Goal: Answer question/provide support: Share knowledge or assist other users

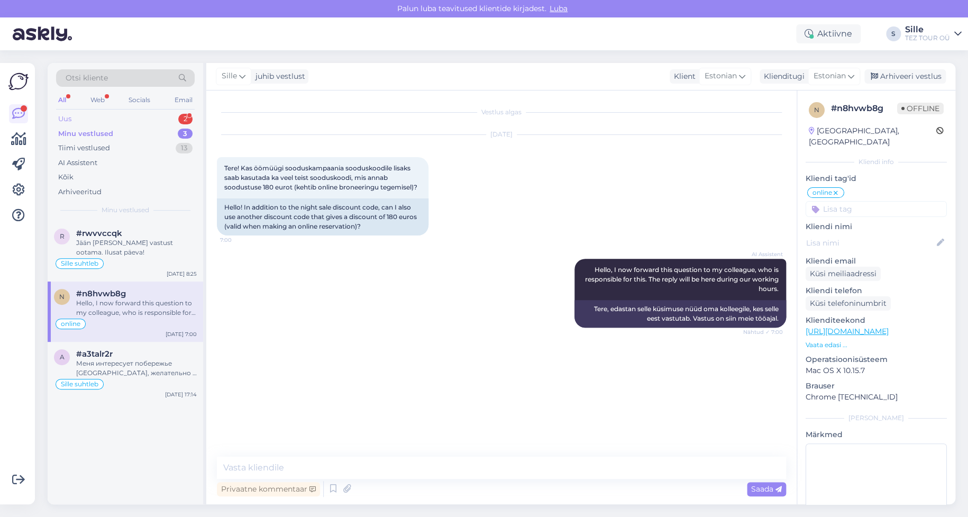
drag, startPoint x: 0, startPoint y: 0, endPoint x: 137, endPoint y: 114, distance: 178.1
click at [136, 113] on div "Uus 2" at bounding box center [125, 119] width 139 height 15
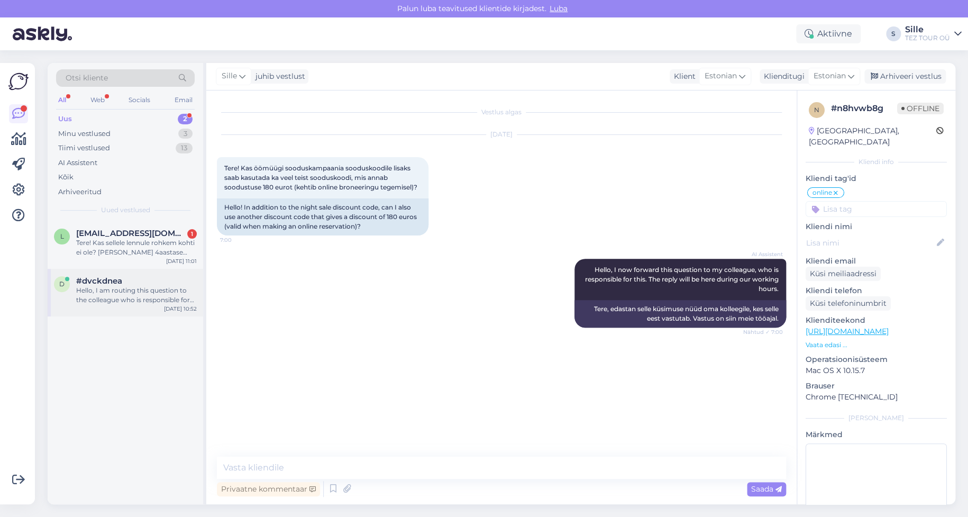
drag, startPoint x: 112, startPoint y: 283, endPoint x: 132, endPoint y: 294, distance: 23.0
click at [112, 283] on span "#dvckdnea" at bounding box center [99, 281] width 46 height 10
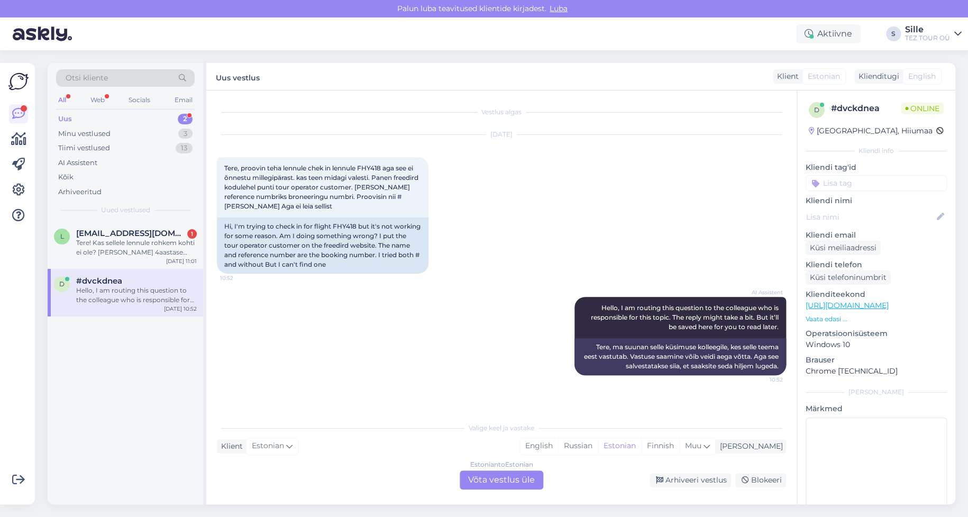
click at [497, 480] on div "Estonian to Estonian Võta vestlus üle" at bounding box center [502, 479] width 84 height 19
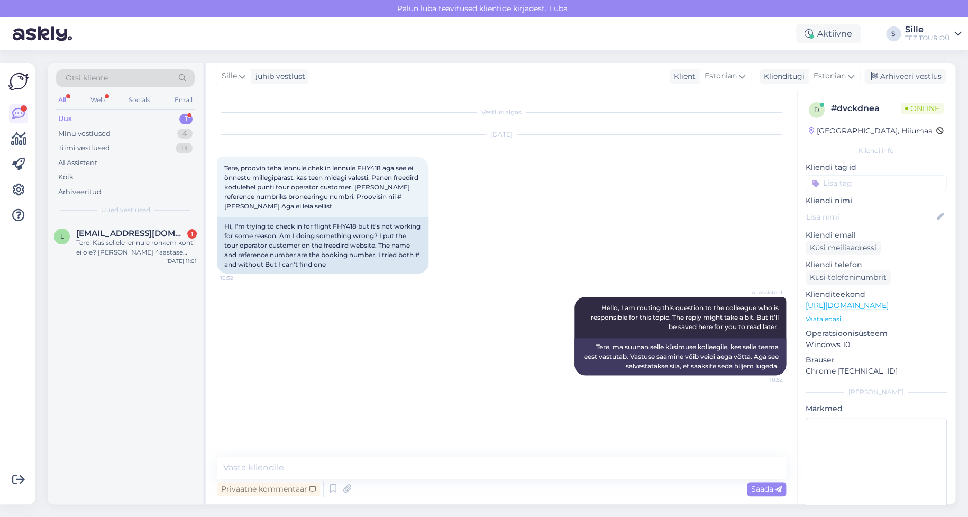
click at [835, 179] on input at bounding box center [876, 183] width 141 height 16
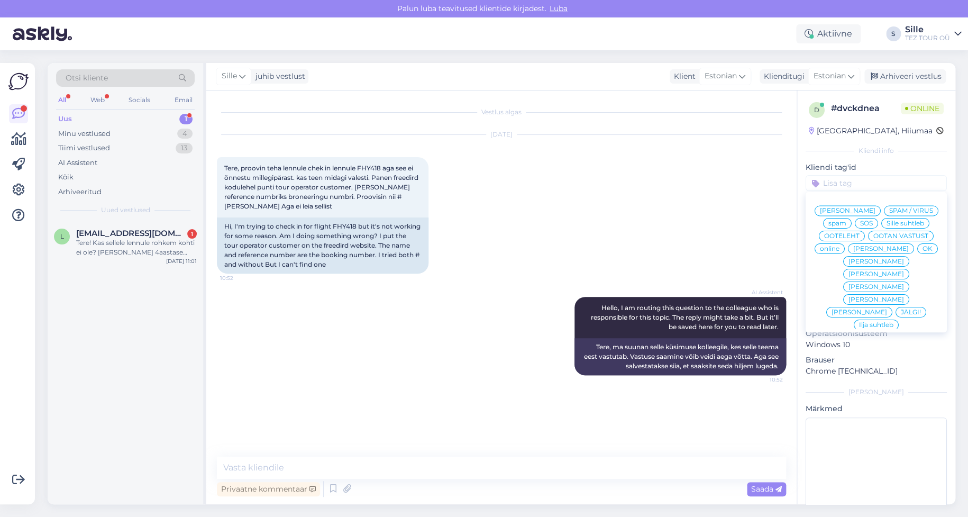
click at [887, 227] on span "Sille suhtleb" at bounding box center [906, 223] width 38 height 6
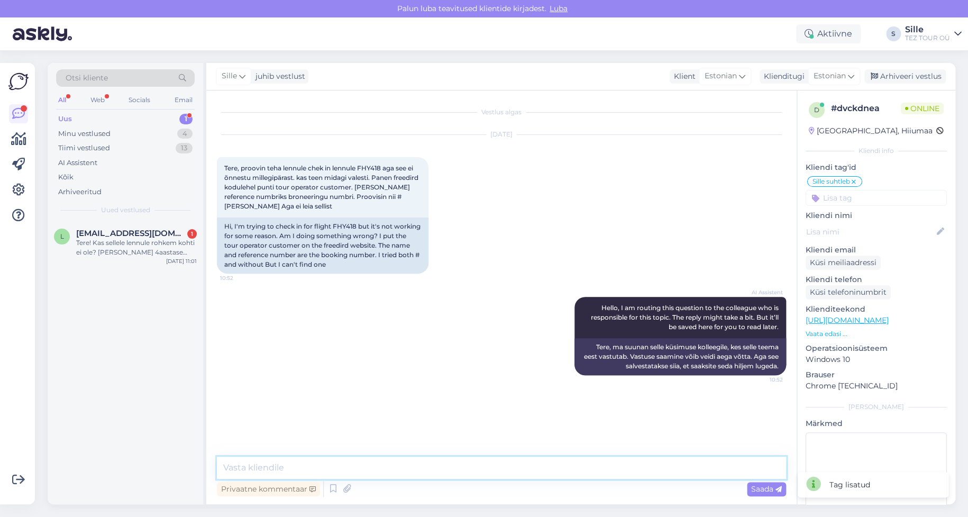
drag, startPoint x: 286, startPoint y: 469, endPoint x: 275, endPoint y: 465, distance: 12.2
click at [286, 465] on textarea at bounding box center [501, 468] width 569 height 22
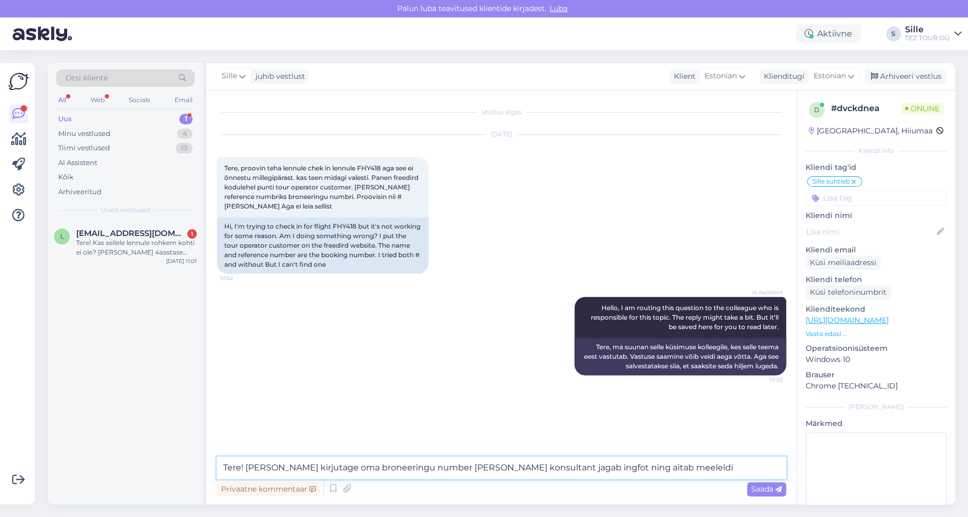
type textarea "Tere! [PERSON_NAME] kirjutage oma broneeringu number [PERSON_NAME] konsultant j…"
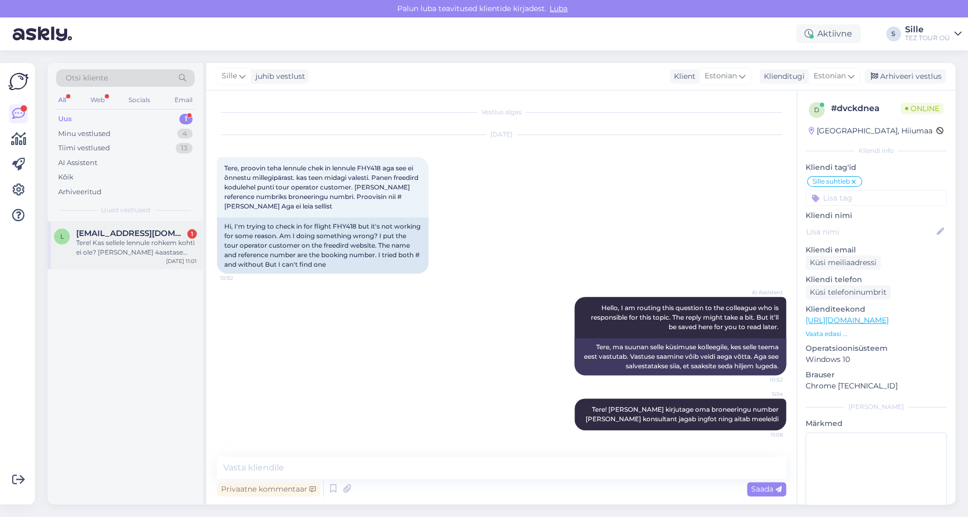
click at [121, 250] on div "Tere! Kas sellele lennule rohkem kohti ei ole? [PERSON_NAME] 4aastase lapse sii…" at bounding box center [136, 247] width 121 height 19
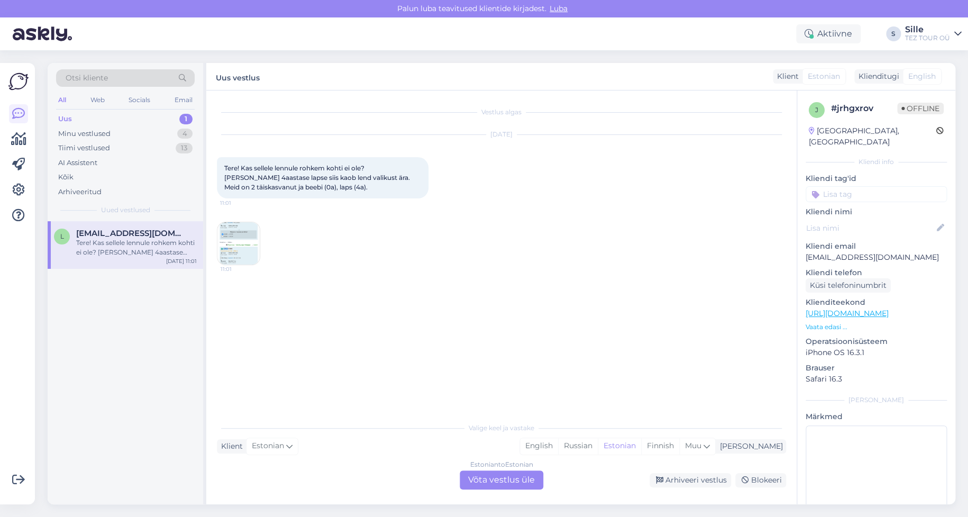
click at [233, 239] on img at bounding box center [239, 243] width 42 height 42
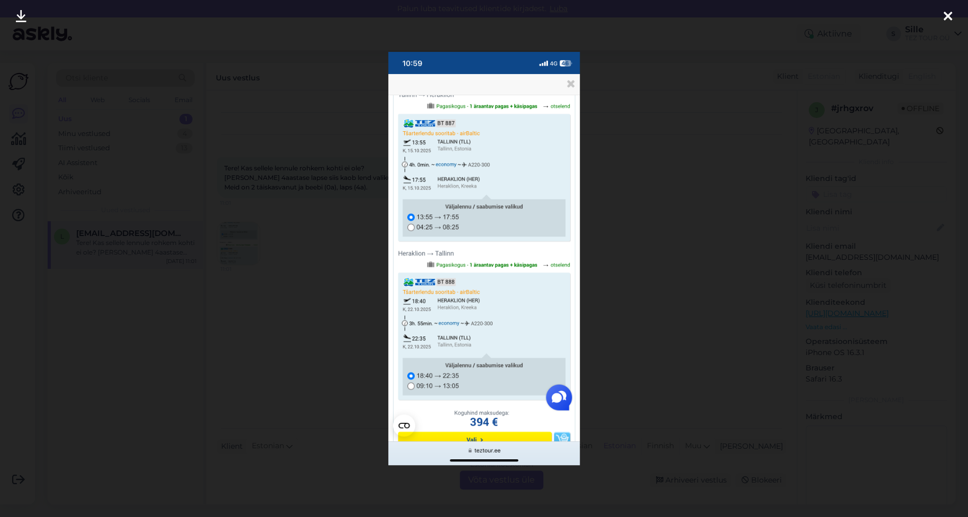
drag, startPoint x: 951, startPoint y: 12, endPoint x: 906, endPoint y: 56, distance: 62.9
click at [950, 12] on icon at bounding box center [948, 17] width 8 height 14
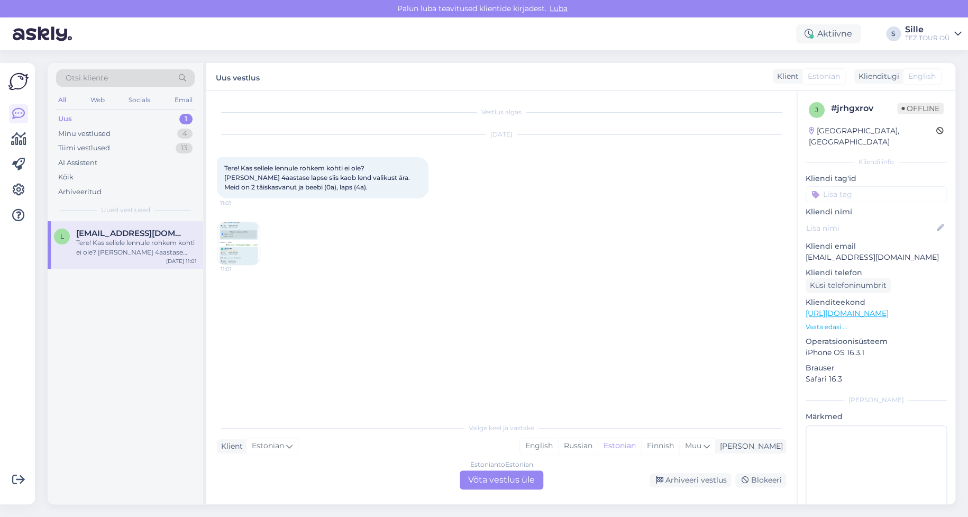
click at [494, 481] on div "Estonian to Estonian Võta vestlus üle" at bounding box center [502, 479] width 84 height 19
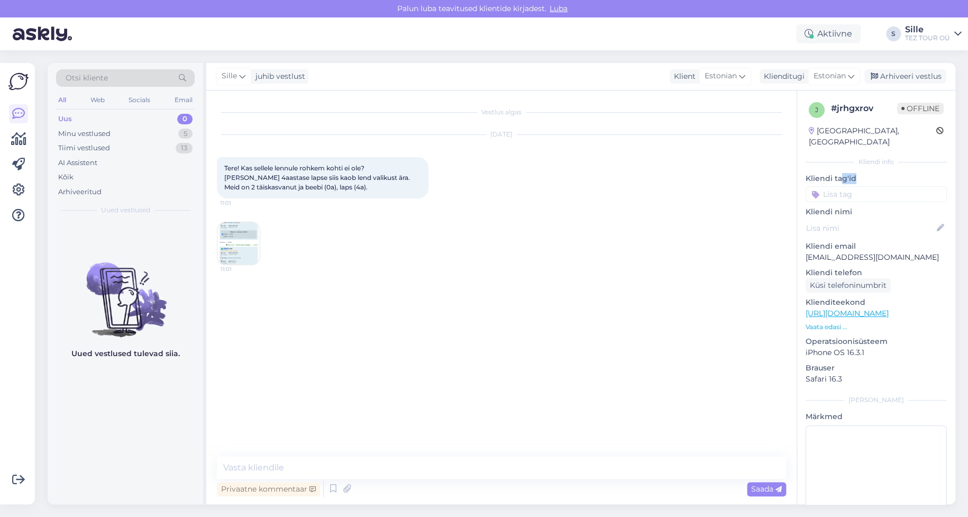
click at [836, 175] on div "Kliendi tag'id [PERSON_NAME] SPAM / VIRUS spam SOS Sille suhtleb OOTELEHT OOTAN…" at bounding box center [876, 187] width 141 height 29
click at [836, 186] on input at bounding box center [876, 194] width 141 height 16
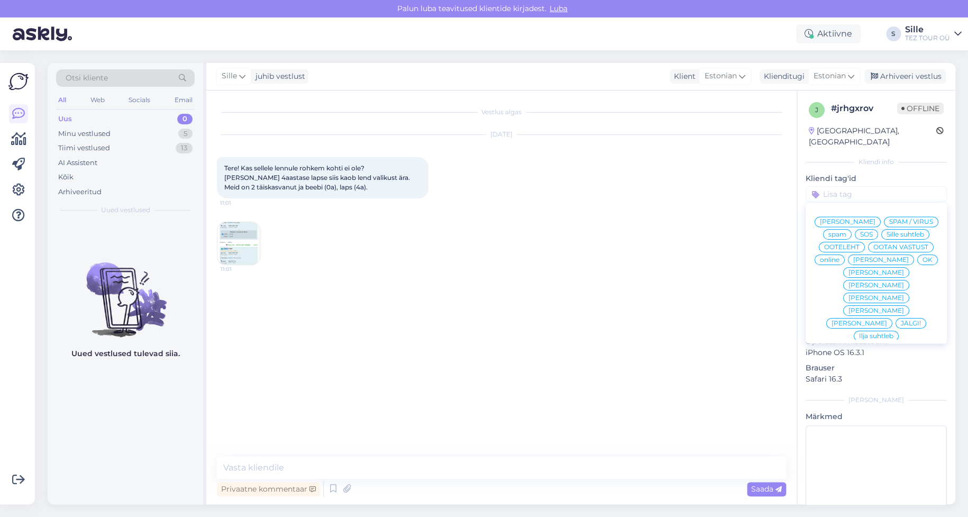
click at [887, 235] on span "Sille suhtleb" at bounding box center [906, 234] width 38 height 6
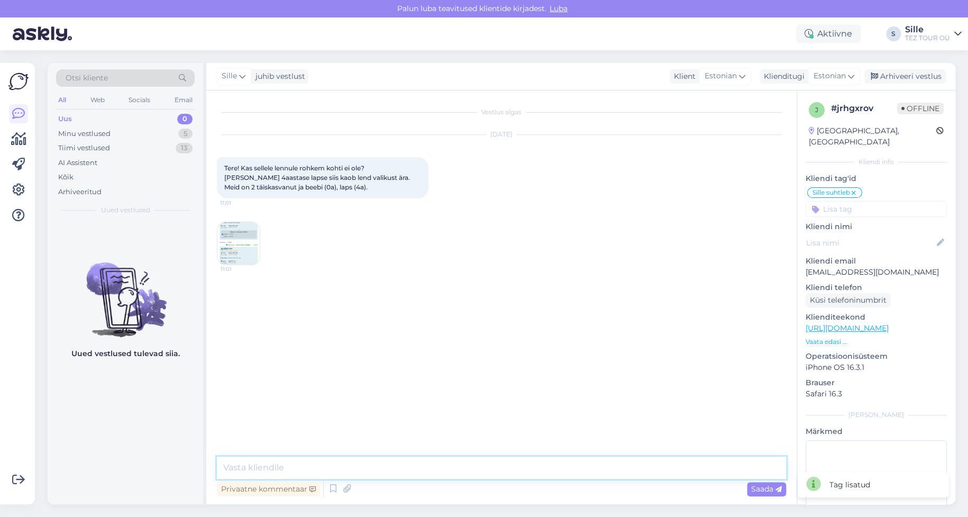
drag, startPoint x: 248, startPoint y: 461, endPoint x: 249, endPoint y: 455, distance: 6.4
click at [248, 458] on textarea at bounding box center [501, 468] width 569 height 22
type textarea "Tere! Täname päringu eest! Kohe vaatan."
click at [241, 234] on img at bounding box center [239, 243] width 42 height 42
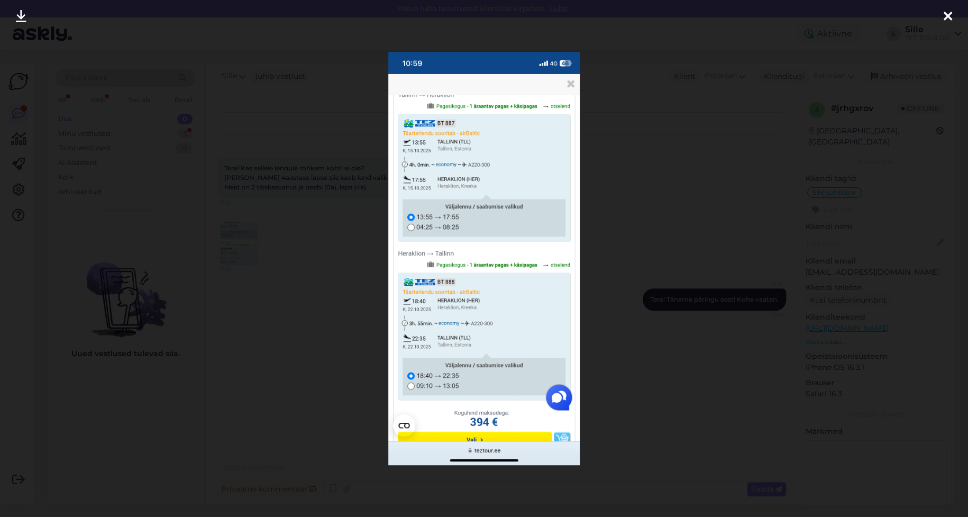
click at [947, 15] on icon at bounding box center [948, 17] width 8 height 14
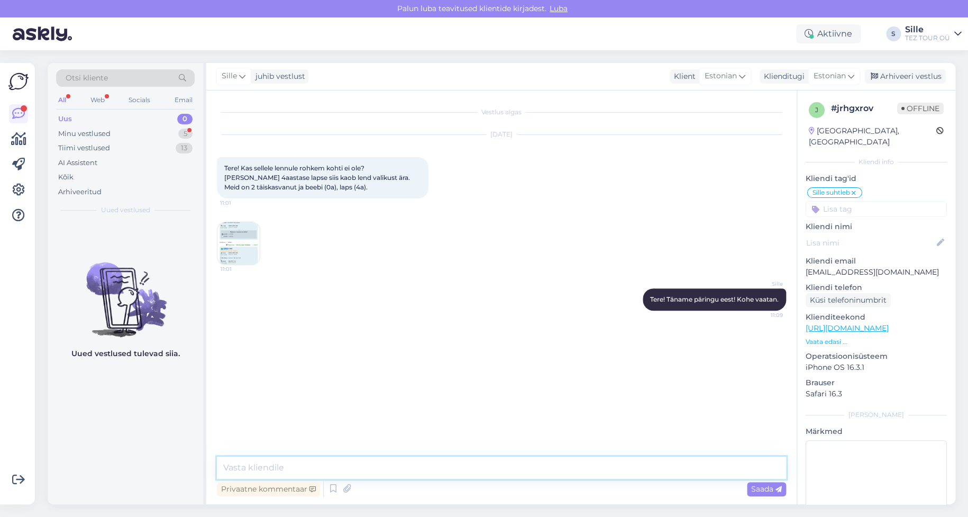
drag, startPoint x: 269, startPoint y: 465, endPoint x: 284, endPoint y: 461, distance: 15.3
click at [270, 465] on textarea at bounding box center [501, 468] width 569 height 22
type textarea "T"
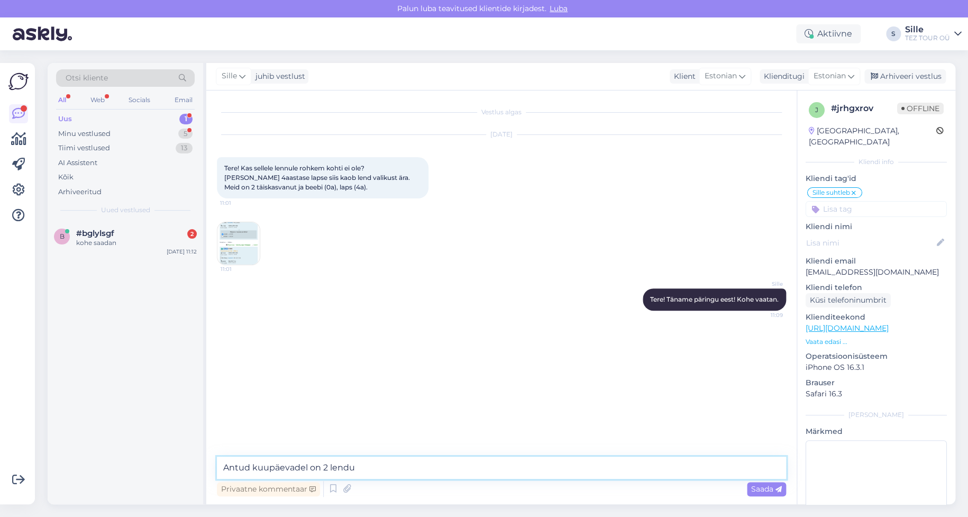
type textarea "Antud kuupäevadel on 2 lendu"
type textarea "15.10 TLL - HER saame pakkuda ühele lennule 13:55"
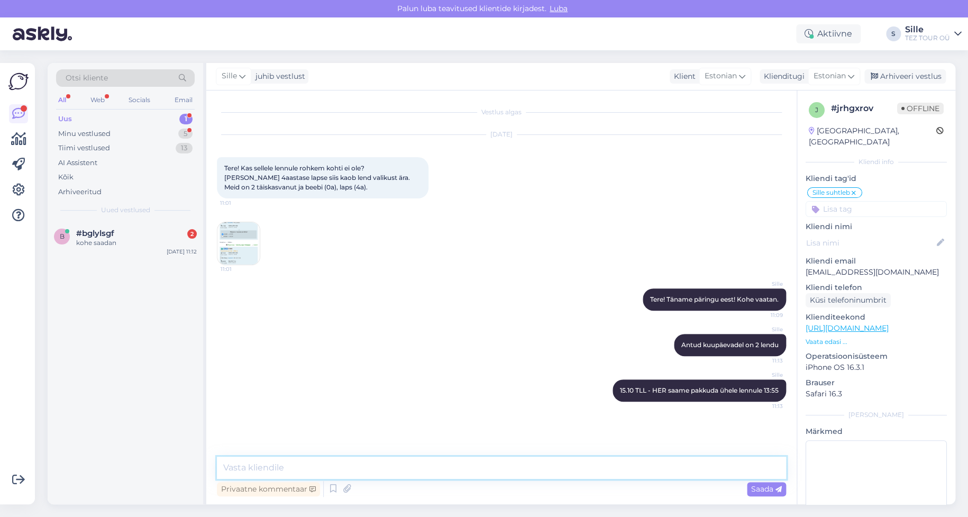
paste textarea
click at [760, 492] on span "Saada" at bounding box center [766, 489] width 31 height 10
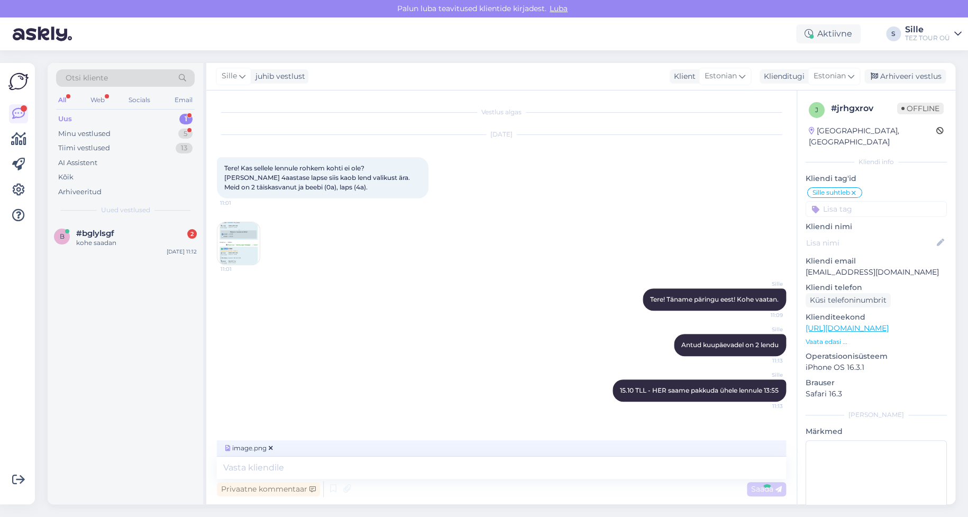
scroll to position [32, 0]
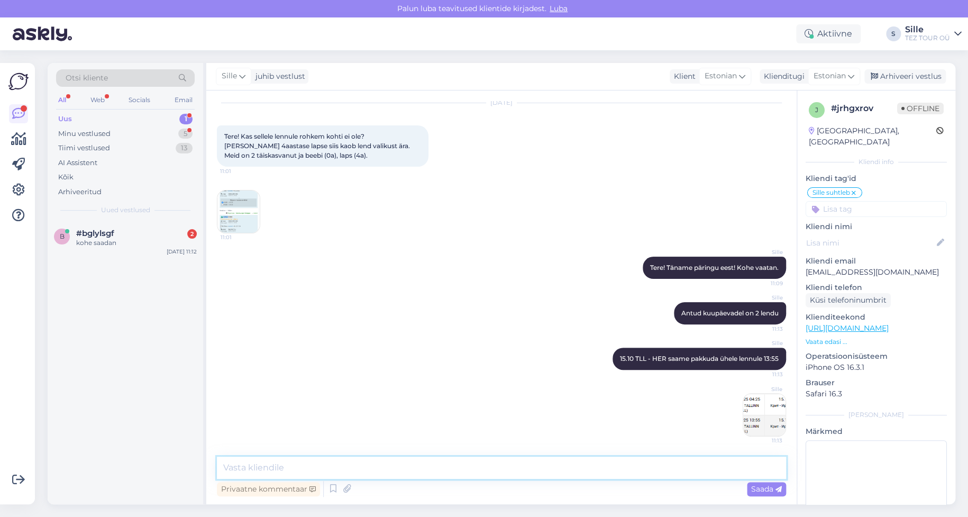
drag, startPoint x: 240, startPoint y: 468, endPoint x: 260, endPoint y: 467, distance: 20.1
click at [240, 467] on textarea at bounding box center [501, 468] width 569 height 22
type textarea "Tagasilend võimalik ainult kahe eraldi lennuga"
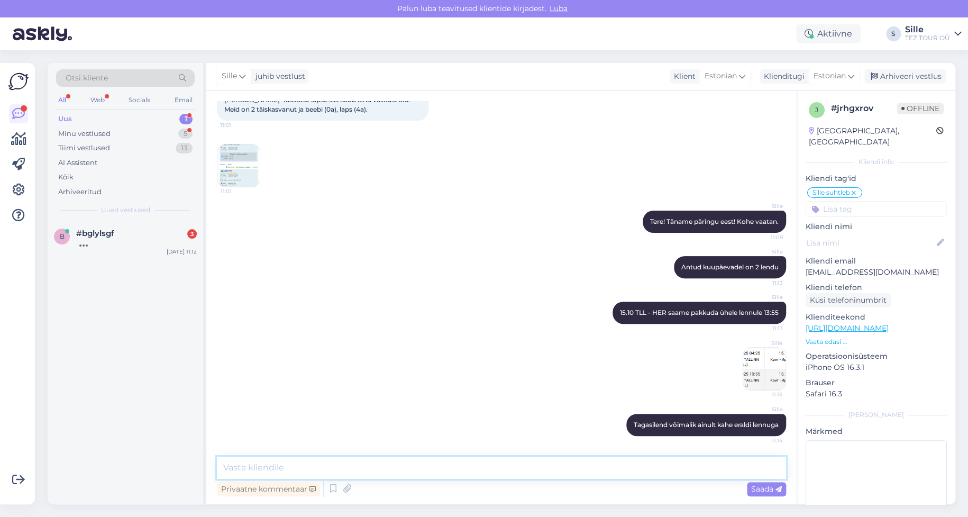
click at [299, 461] on textarea at bounding box center [501, 468] width 569 height 22
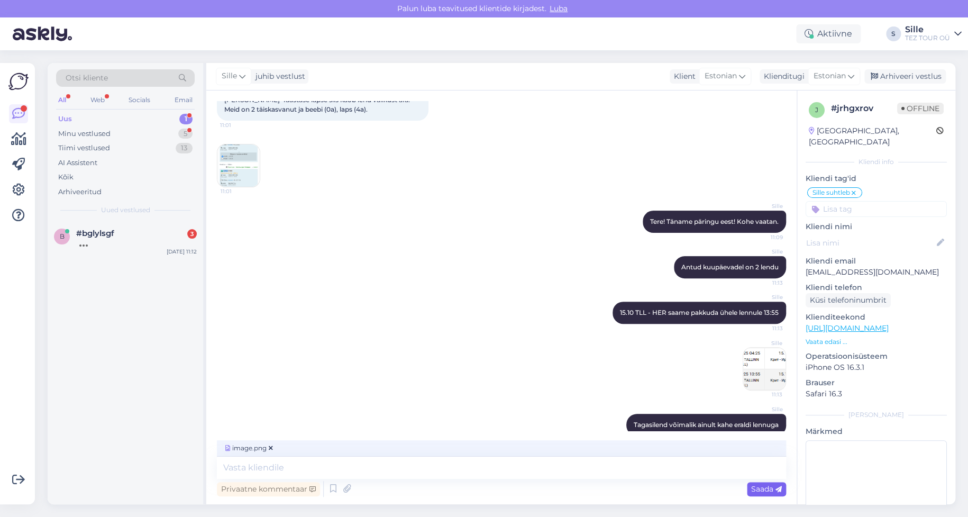
drag, startPoint x: 759, startPoint y: 486, endPoint x: 751, endPoint y: 490, distance: 8.8
click at [759, 485] on span "Saada" at bounding box center [766, 489] width 31 height 10
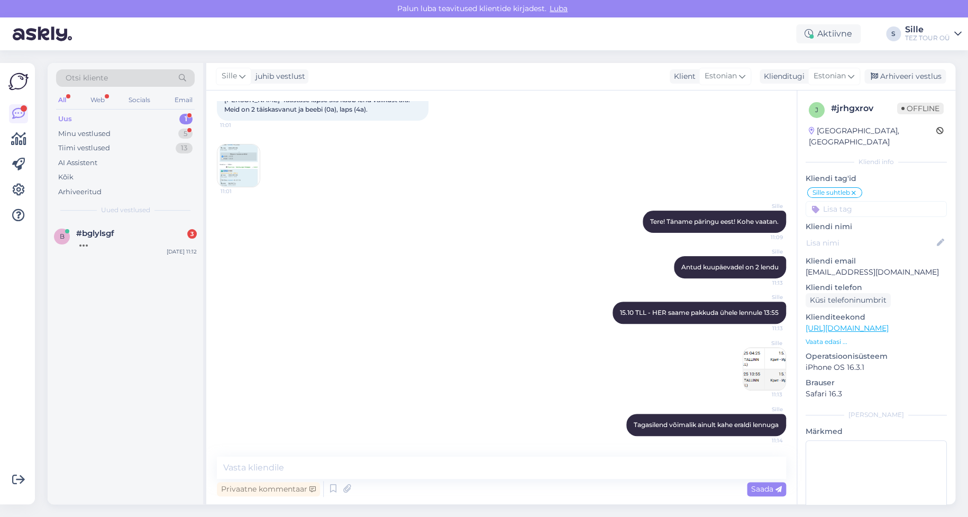
scroll to position [144, 0]
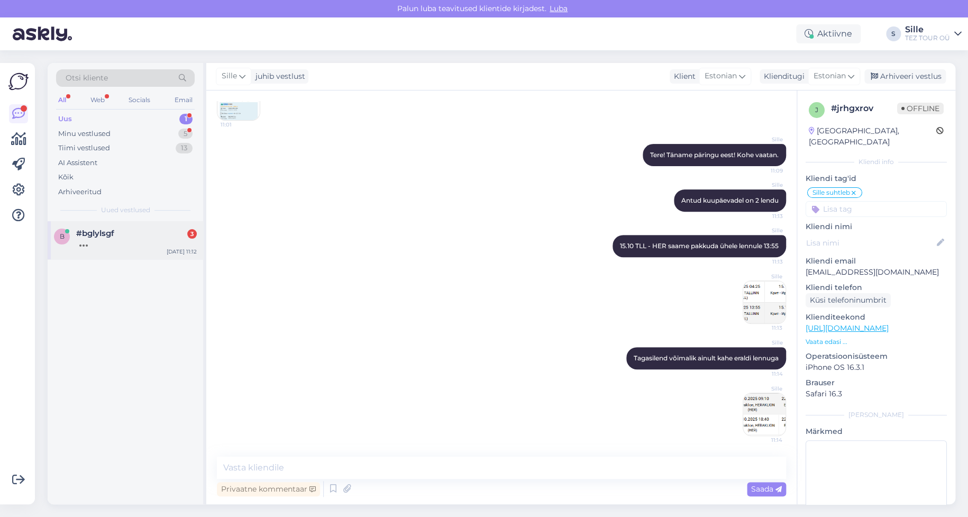
click at [134, 231] on div "#bglylsgf 3" at bounding box center [136, 234] width 121 height 10
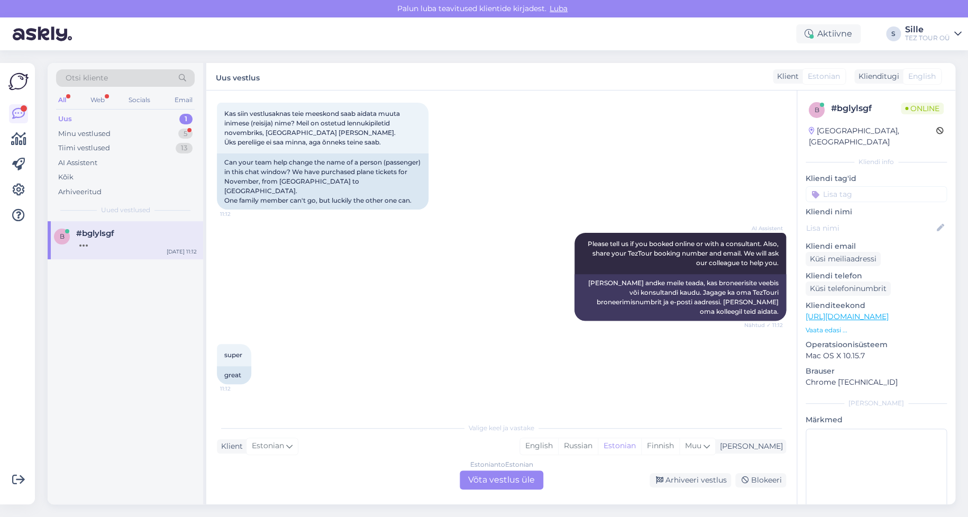
scroll to position [223, 0]
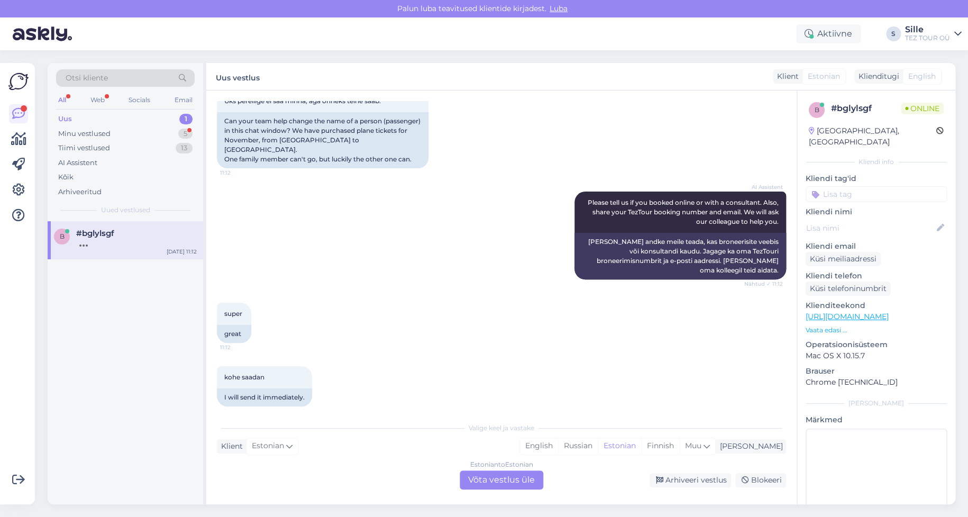
click at [510, 477] on div "Estonian to Estonian Võta vestlus üle" at bounding box center [502, 479] width 84 height 19
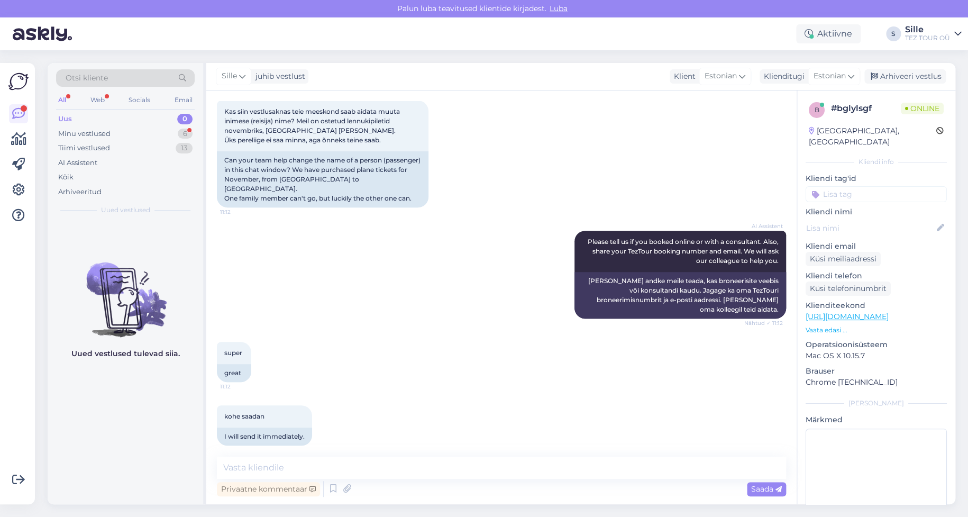
click at [841, 189] on input at bounding box center [876, 194] width 141 height 16
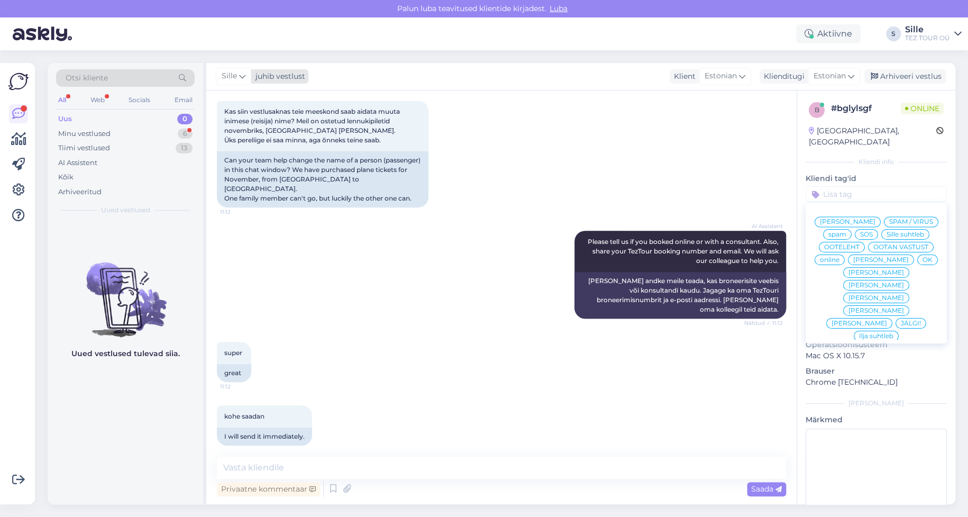
click at [227, 76] on span "Sille" at bounding box center [229, 76] width 15 height 12
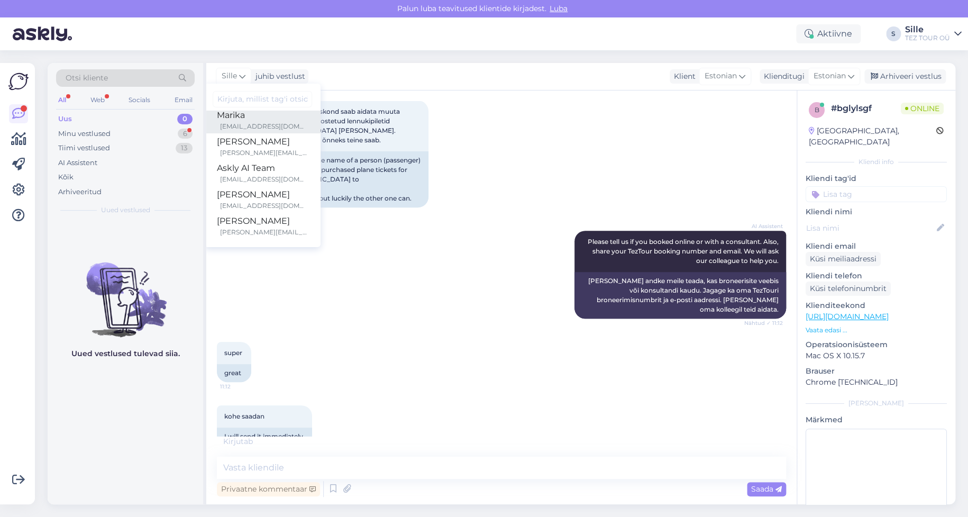
scroll to position [195, 0]
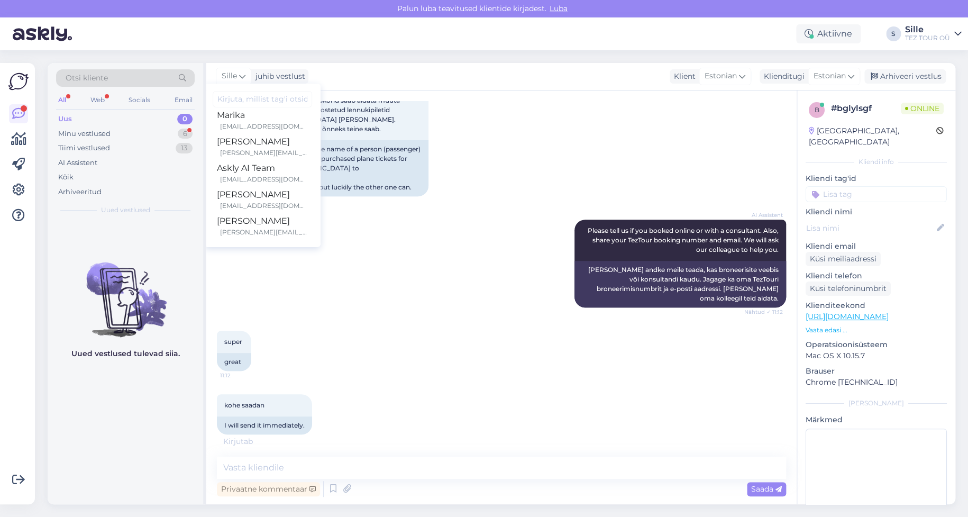
click at [836, 186] on input at bounding box center [876, 194] width 141 height 16
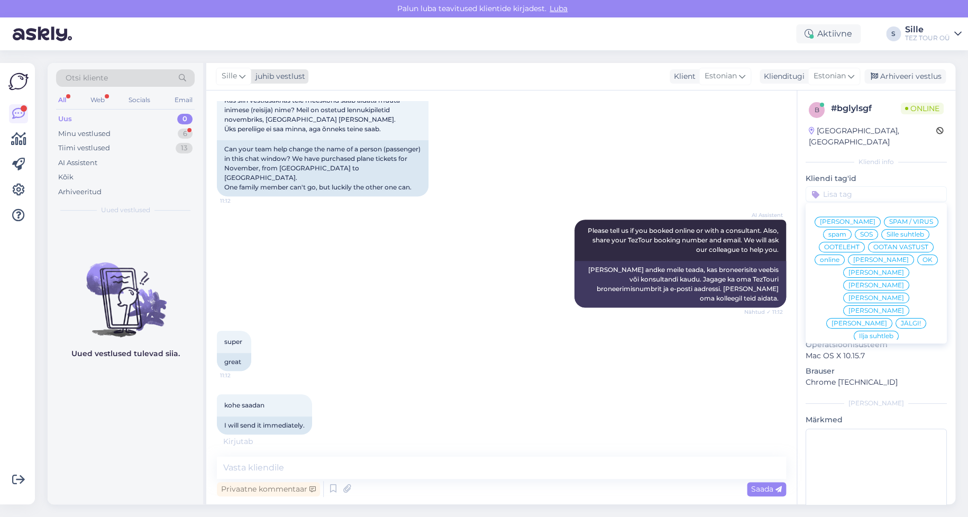
click at [241, 77] on icon at bounding box center [242, 76] width 6 height 12
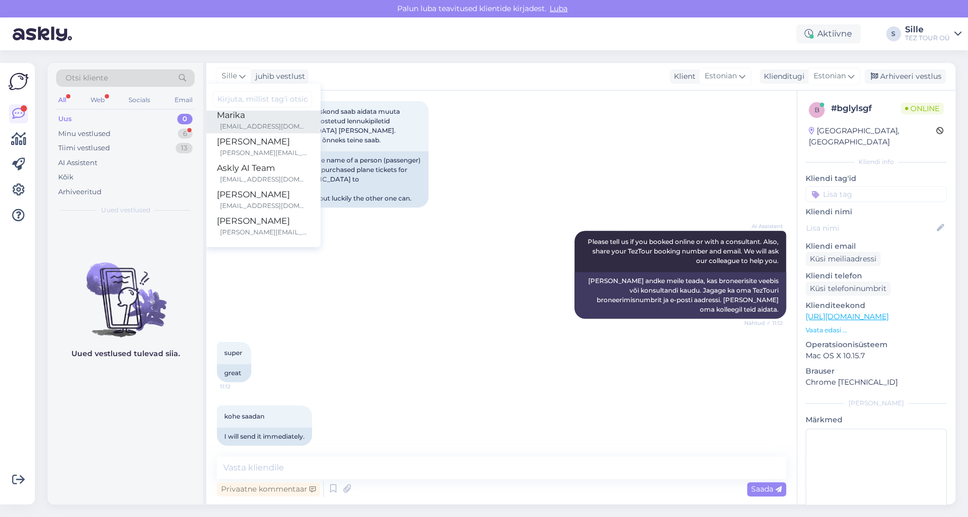
click at [244, 119] on div "Marika" at bounding box center [262, 115] width 91 height 13
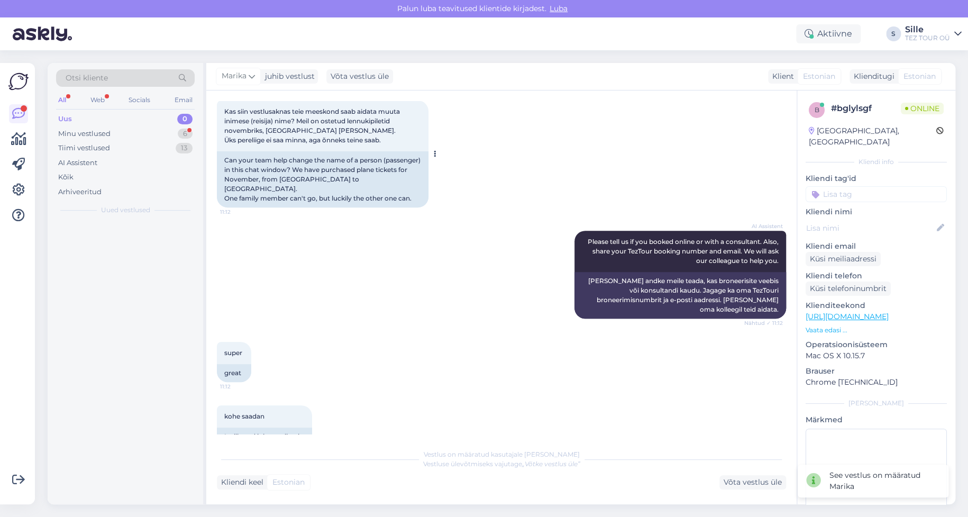
scroll to position [197, 0]
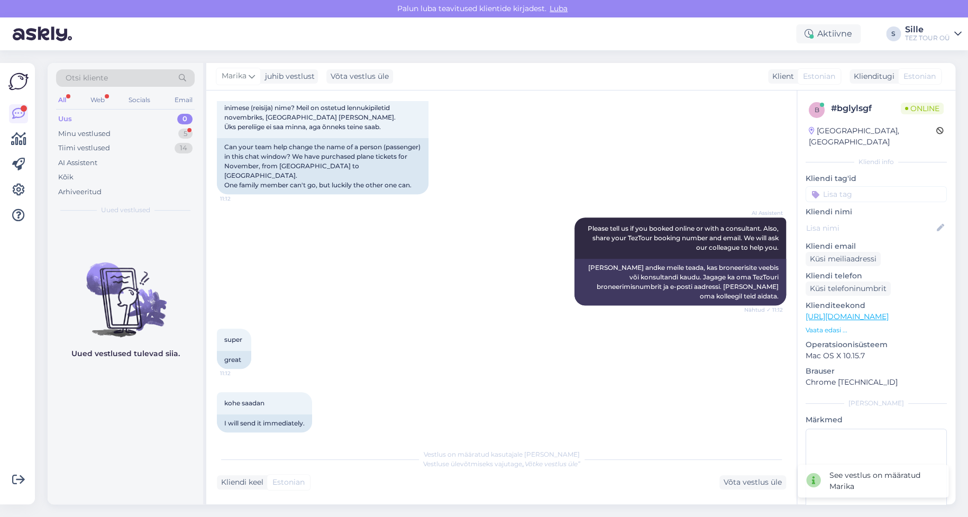
click at [846, 186] on input at bounding box center [876, 194] width 141 height 16
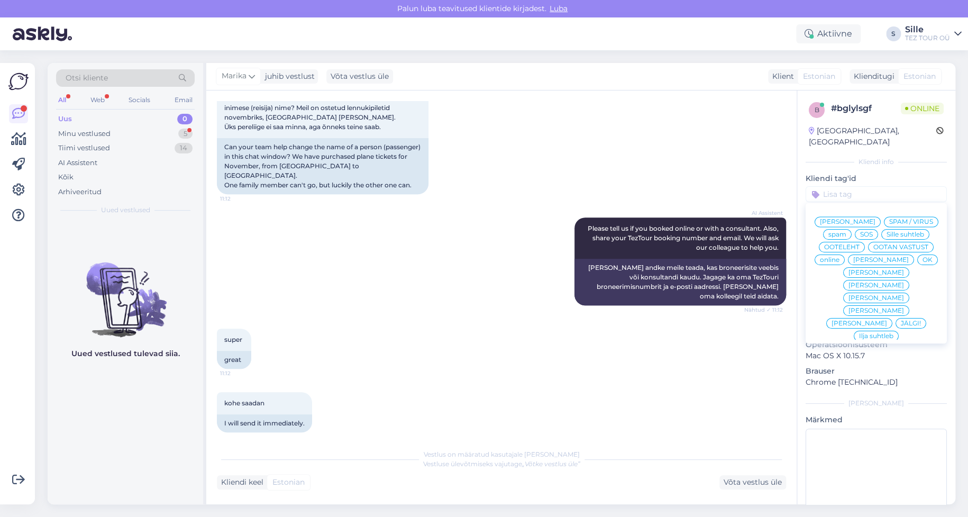
click at [840, 257] on span "online" at bounding box center [830, 260] width 20 height 6
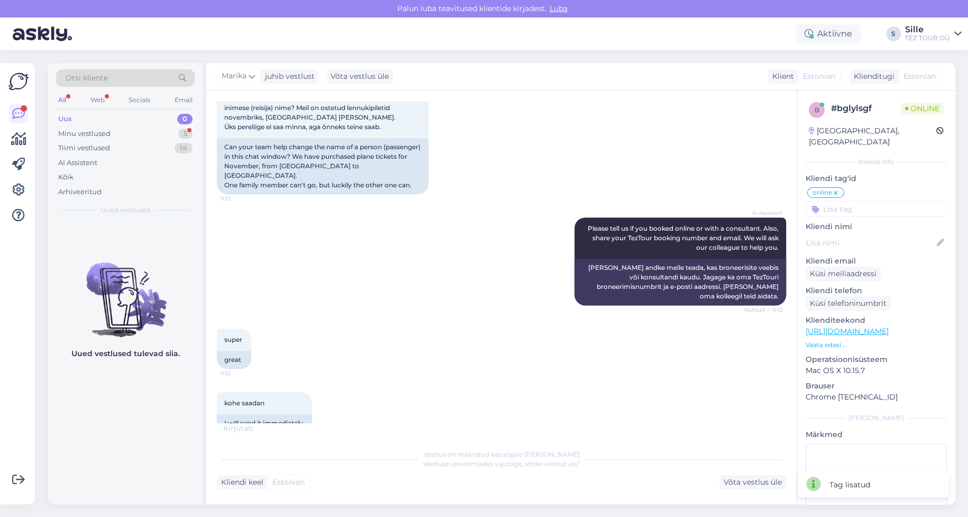
scroll to position [208, 0]
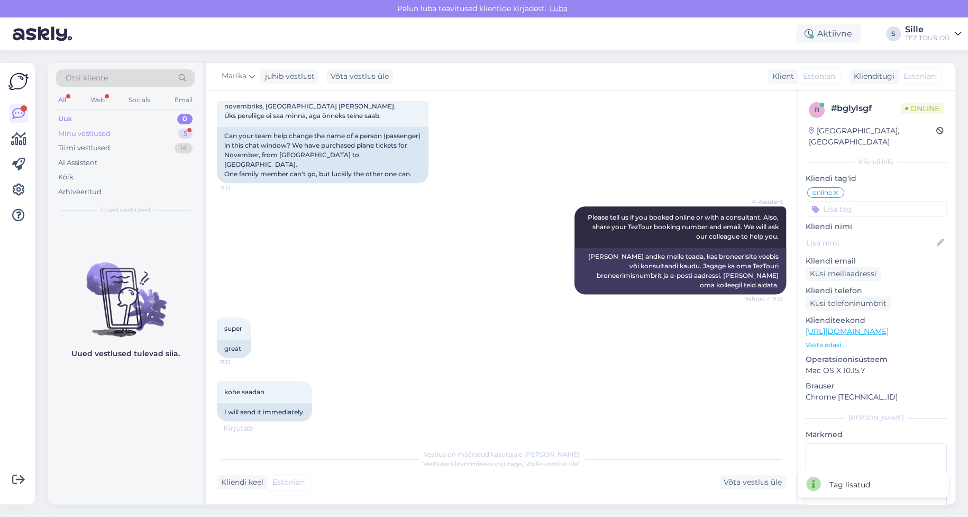
click at [84, 133] on div "Minu vestlused" at bounding box center [84, 134] width 52 height 11
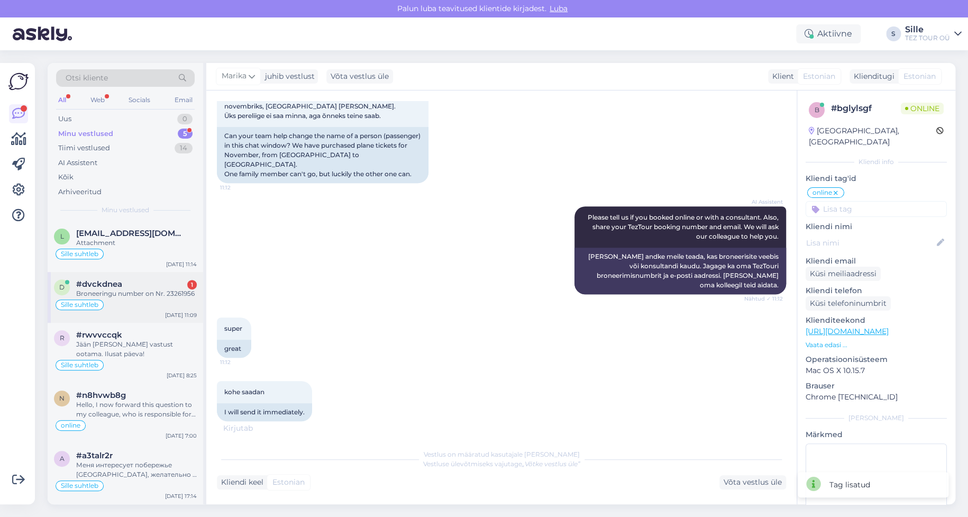
click at [140, 281] on div "#dvckdnea 1" at bounding box center [136, 284] width 121 height 10
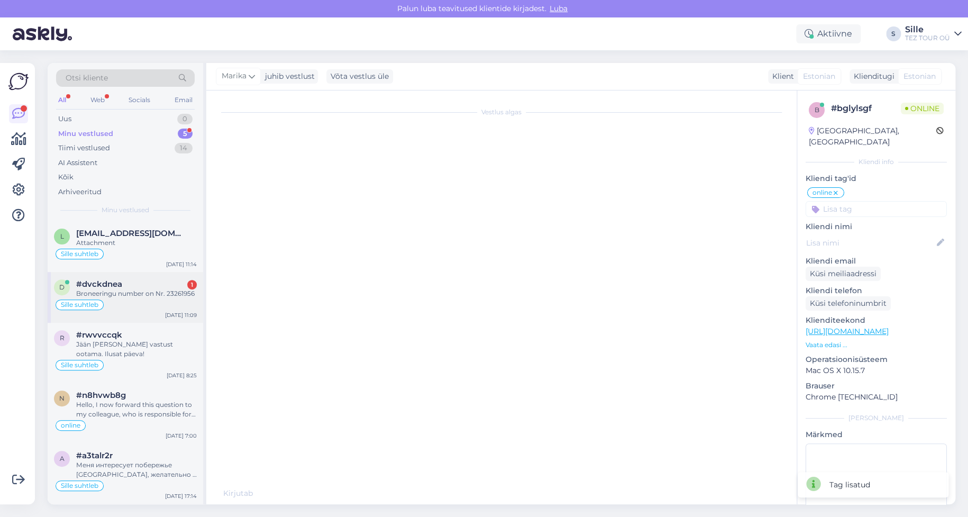
scroll to position [51, 0]
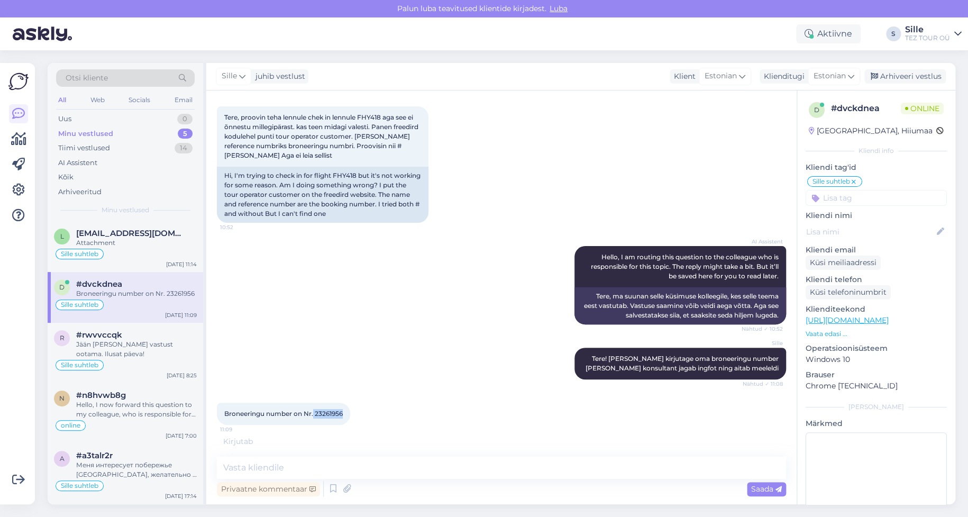
drag, startPoint x: 347, startPoint y: 412, endPoint x: 314, endPoint y: 413, distance: 33.4
click at [314, 413] on div "Broneeringu number on Nr. 23261956 11:09" at bounding box center [283, 414] width 133 height 22
copy span "23261956"
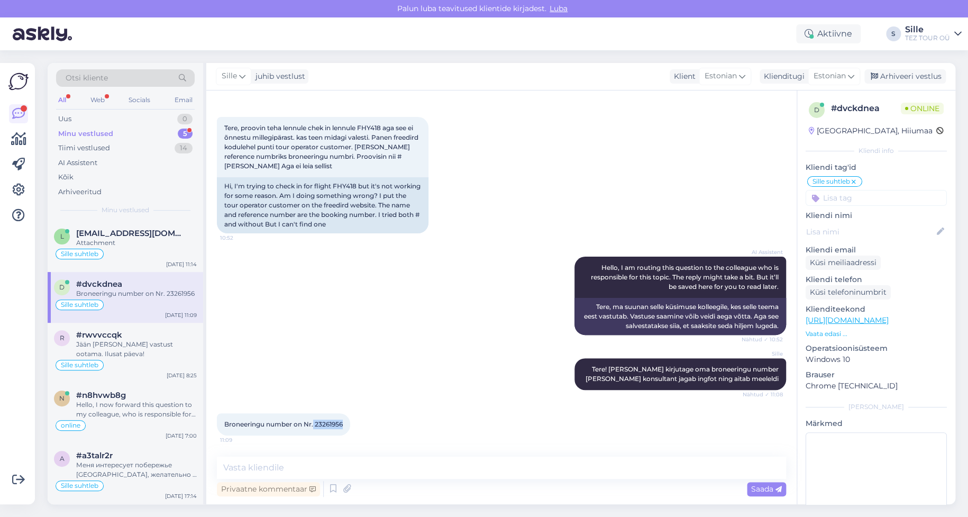
scroll to position [40, 0]
click at [237, 76] on div "Sille" at bounding box center [233, 76] width 35 height 17
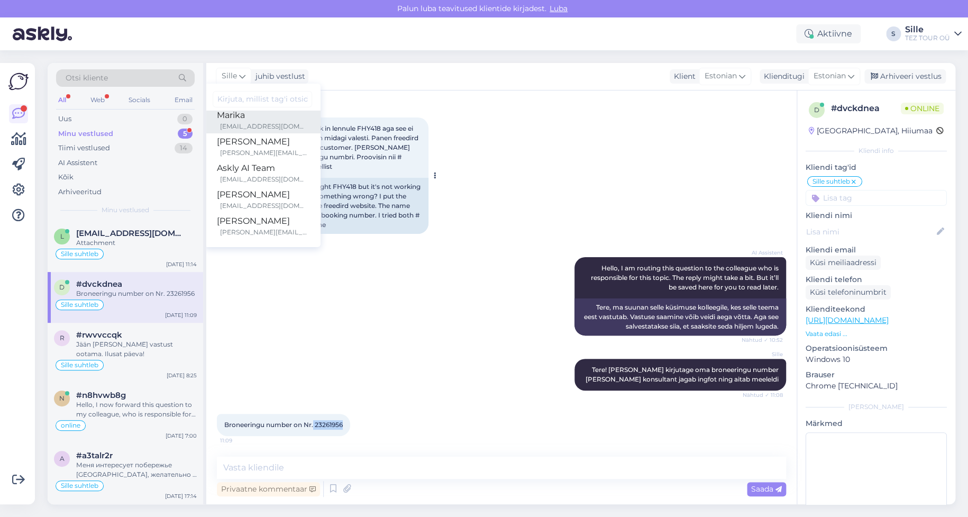
click at [242, 120] on div "Marika" at bounding box center [262, 115] width 91 height 13
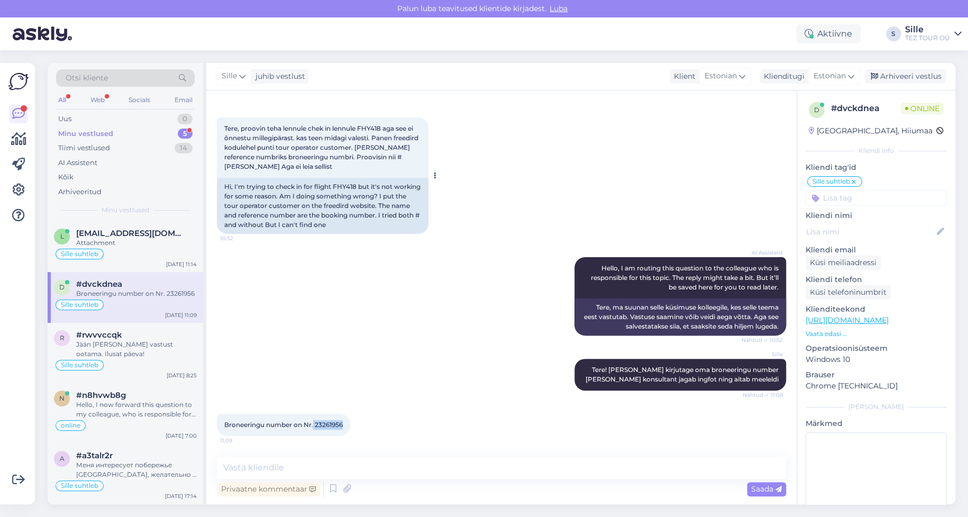
scroll to position [51, 0]
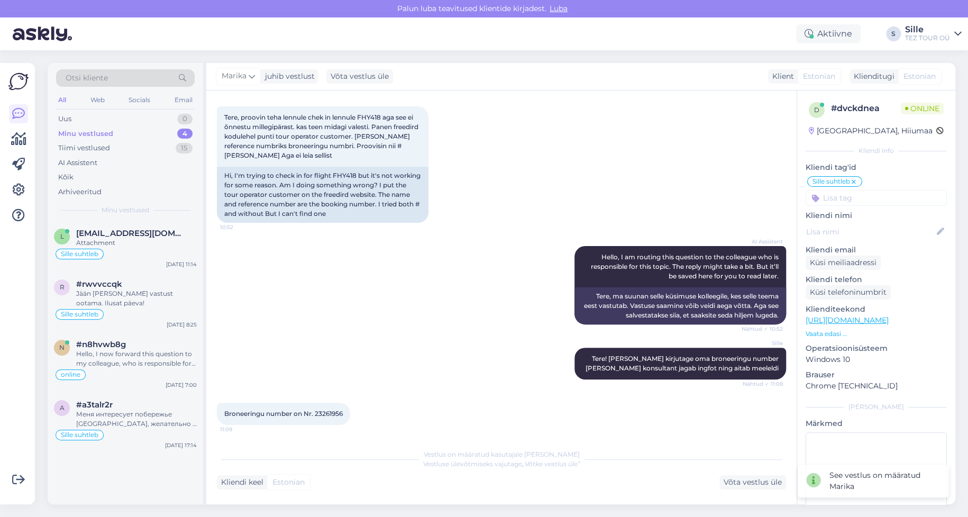
click at [837, 200] on input at bounding box center [876, 198] width 141 height 16
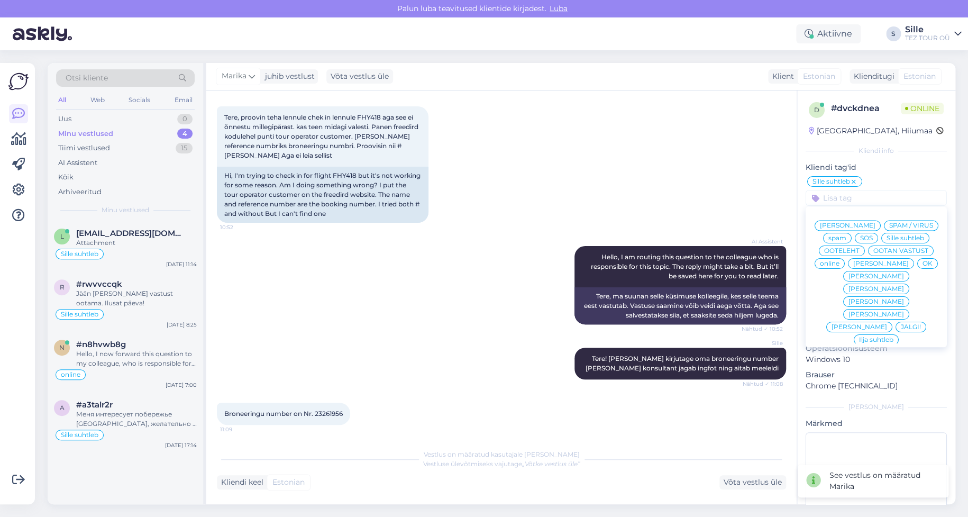
click at [840, 262] on span "online" at bounding box center [830, 263] width 20 height 6
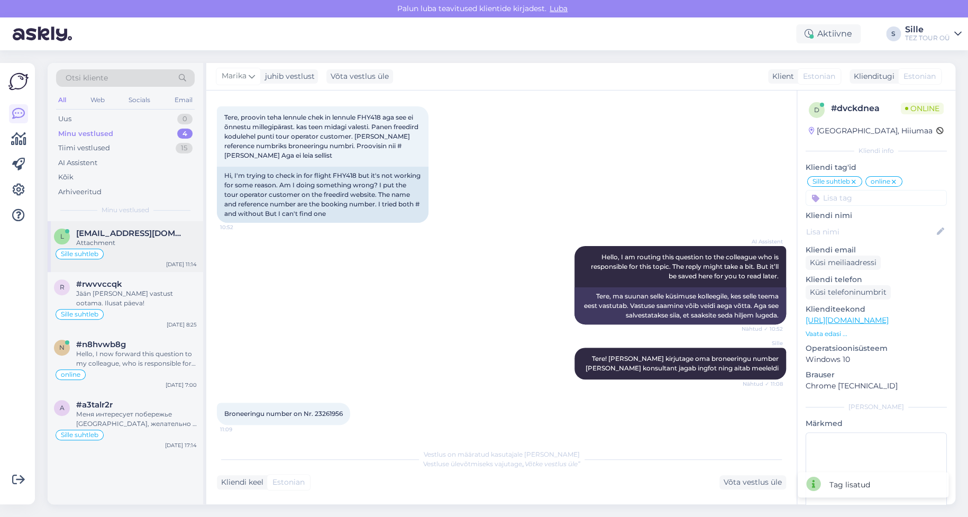
drag, startPoint x: 118, startPoint y: 243, endPoint x: 122, endPoint y: 250, distance: 8.1
click at [120, 247] on div "Attachment" at bounding box center [136, 243] width 121 height 10
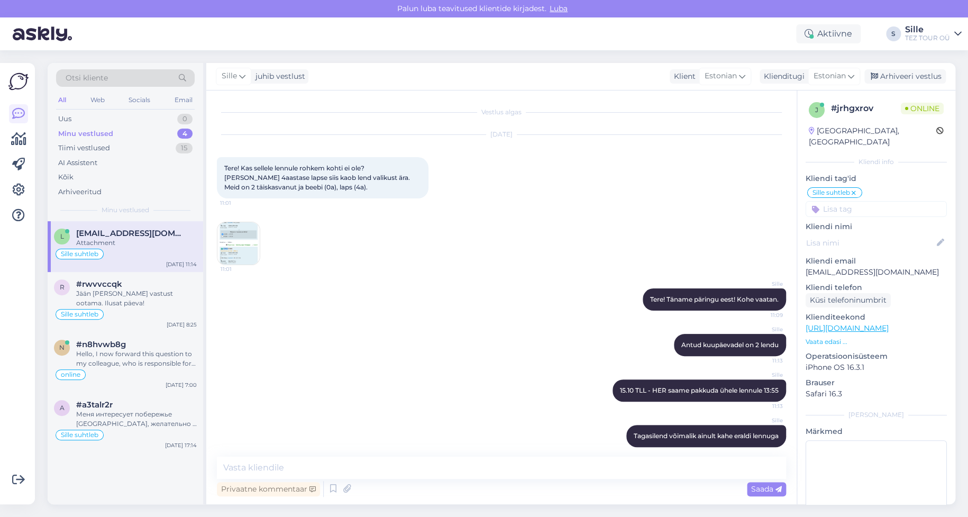
scroll to position [11, 0]
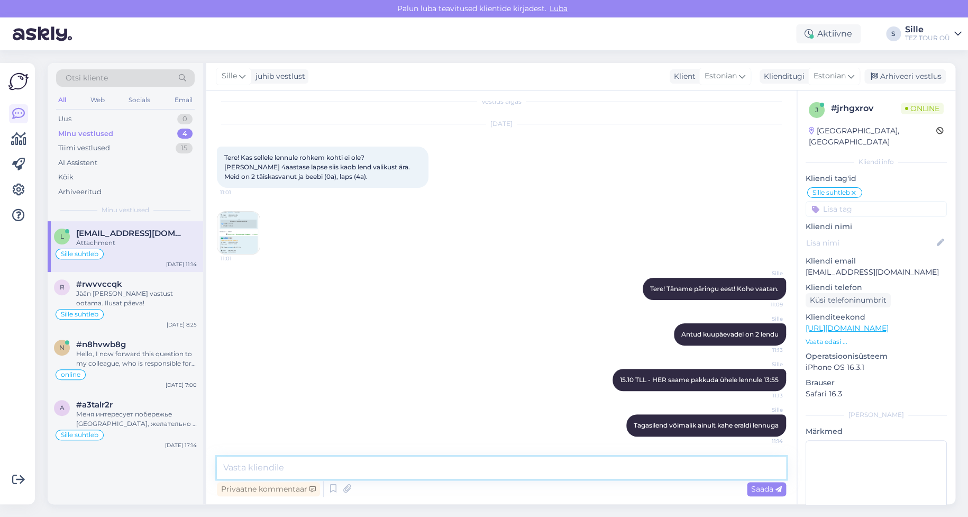
drag, startPoint x: 244, startPoint y: 468, endPoint x: 249, endPoint y: 463, distance: 7.1
click at [244, 467] on textarea at bounding box center [501, 468] width 569 height 22
paste textarea "23261956"
type textarea "23261956"
drag, startPoint x: 285, startPoint y: 469, endPoint x: 143, endPoint y: 465, distance: 141.3
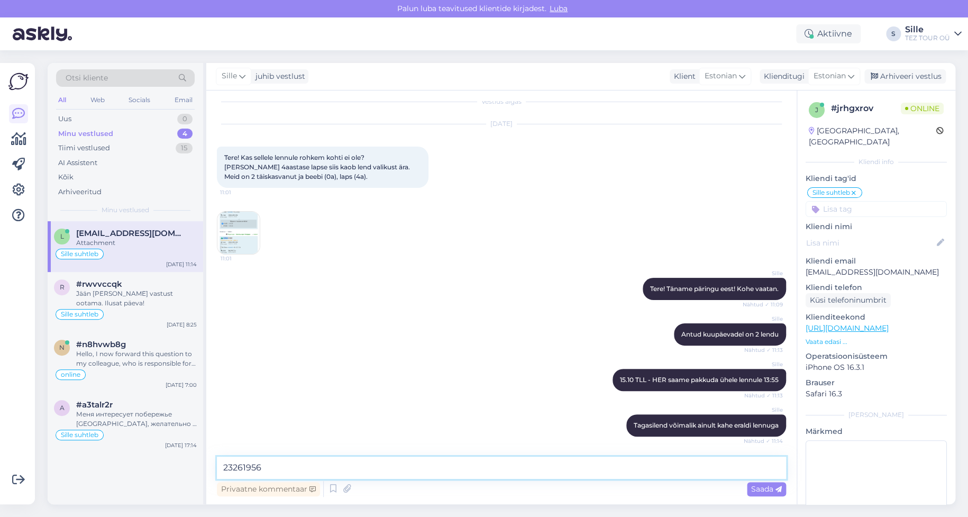
click at [143, 465] on div "Otsi kliente All Web Socials Email Uus 0 Minu vestlused 4 Tiimi vestlused 15 AI…" at bounding box center [502, 283] width 908 height 441
click at [267, 467] on textarea at bounding box center [501, 468] width 569 height 22
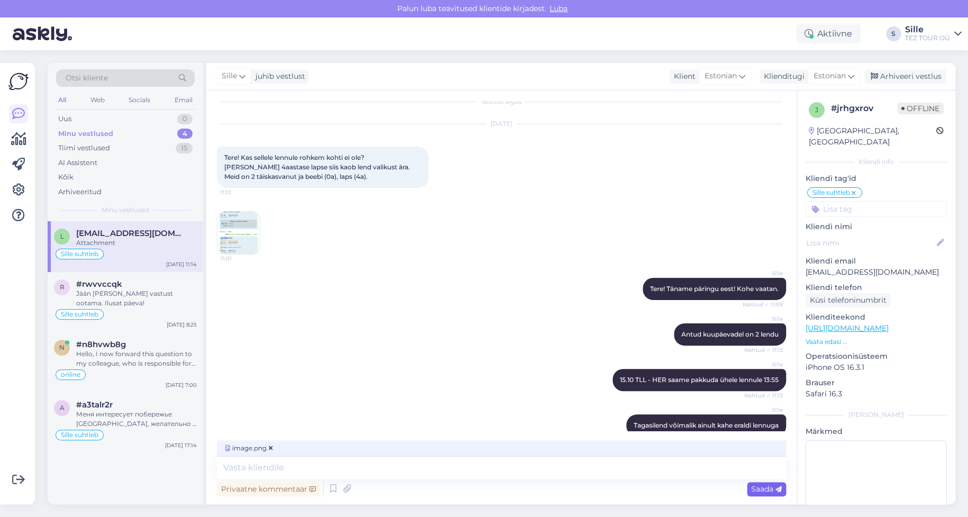
click at [761, 489] on span "Saada" at bounding box center [766, 489] width 31 height 10
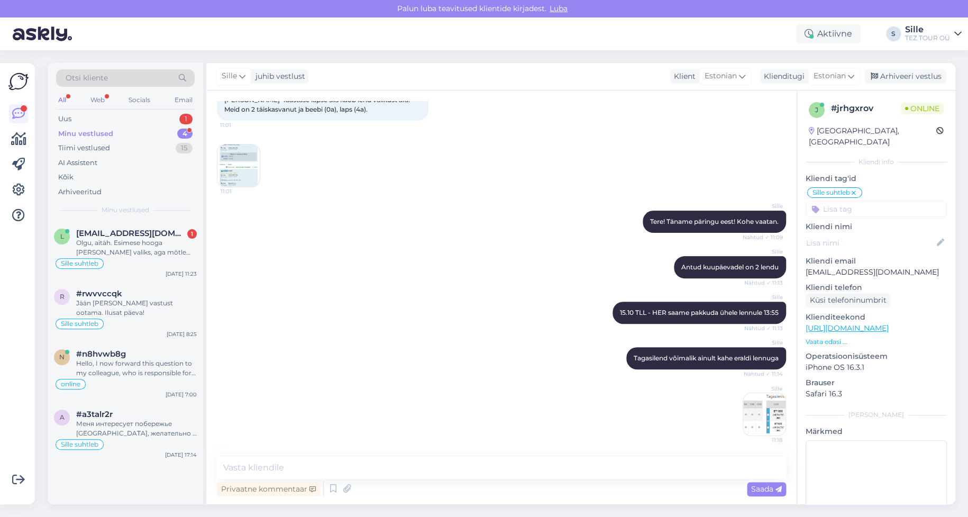
scroll to position [133, 0]
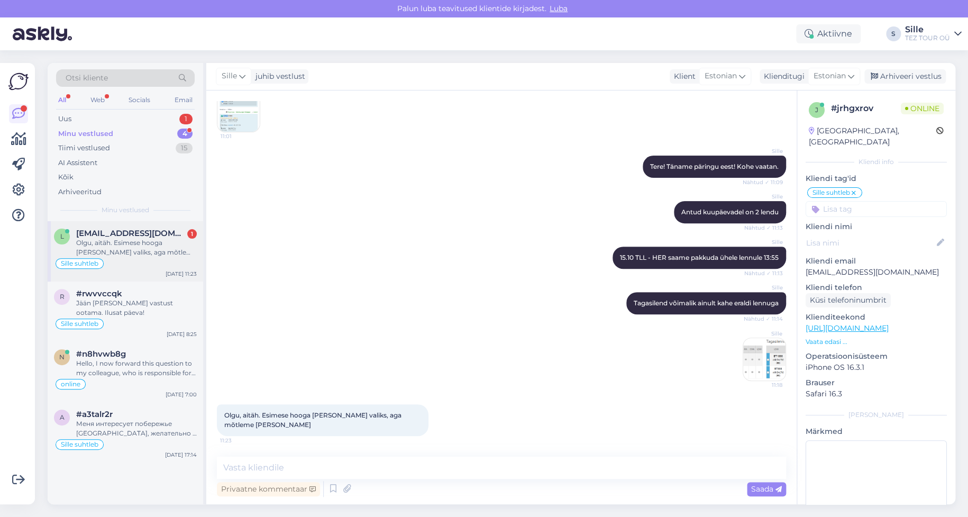
click at [147, 239] on div "Olgu, aitäh. Esimese hooga [PERSON_NAME] valiks, aga mõtleme [PERSON_NAME]" at bounding box center [136, 247] width 121 height 19
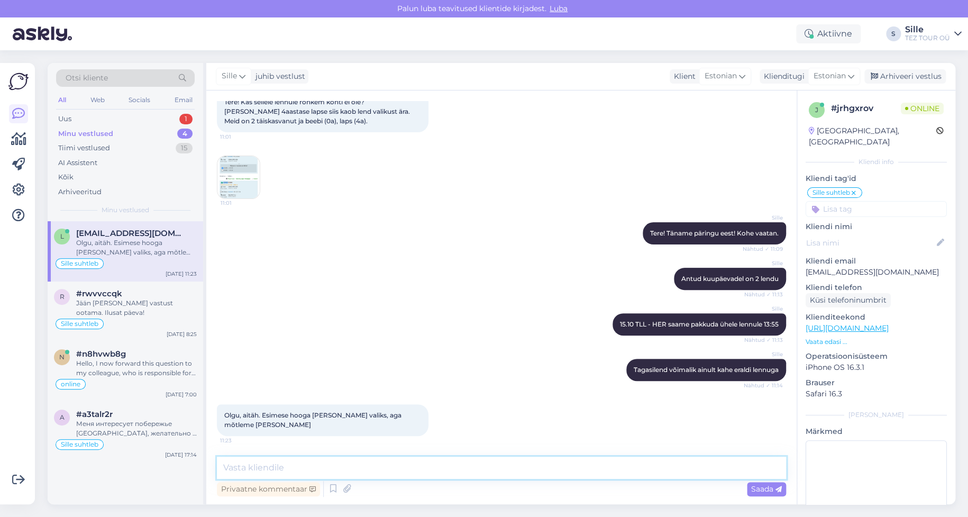
click at [260, 463] on textarea at bounding box center [501, 468] width 569 height 22
type textarea "Aitäh vastamast!"
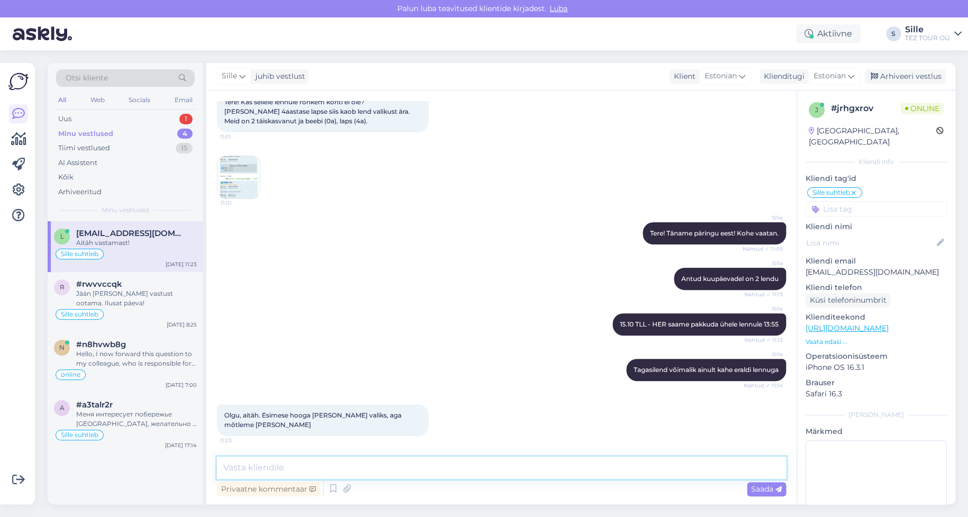
scroll to position [112, 0]
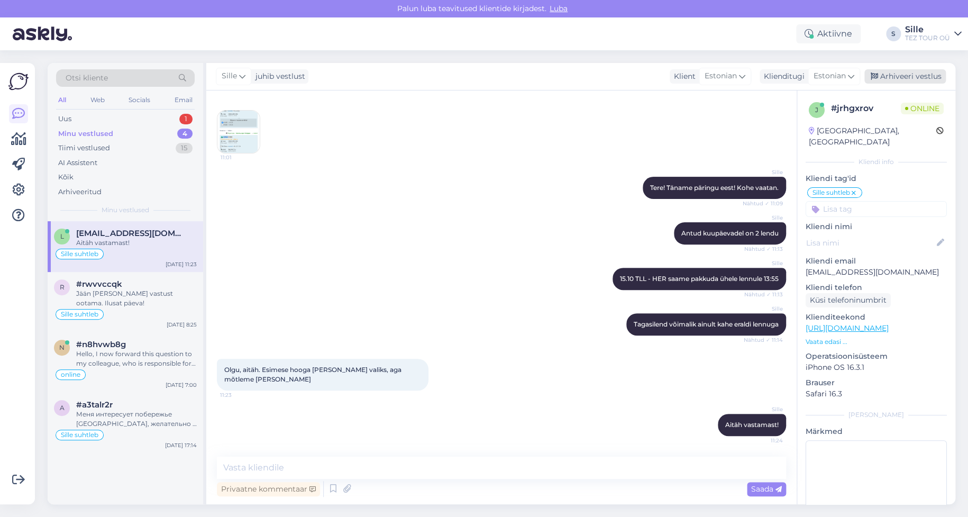
click at [922, 75] on div "Arhiveeri vestlus" at bounding box center [905, 76] width 81 height 14
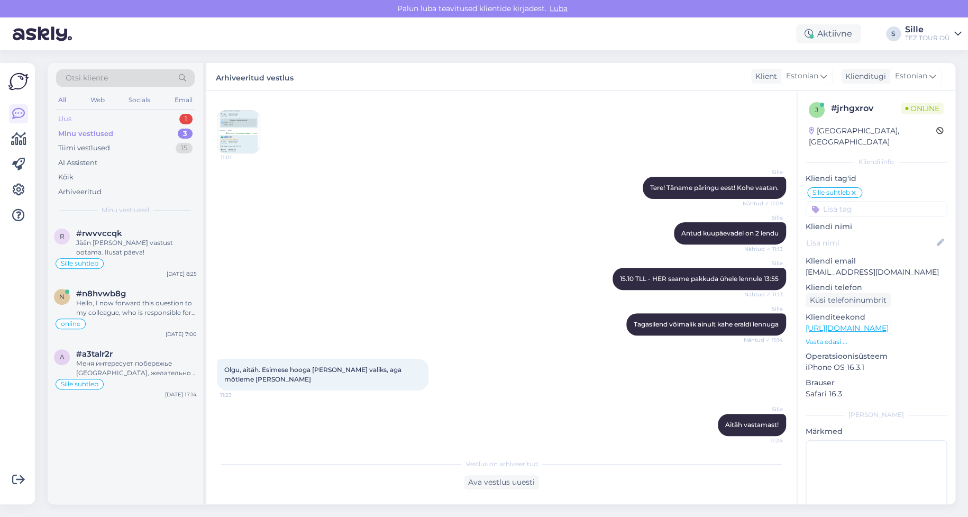
click at [168, 113] on div "Uus 1" at bounding box center [125, 119] width 139 height 15
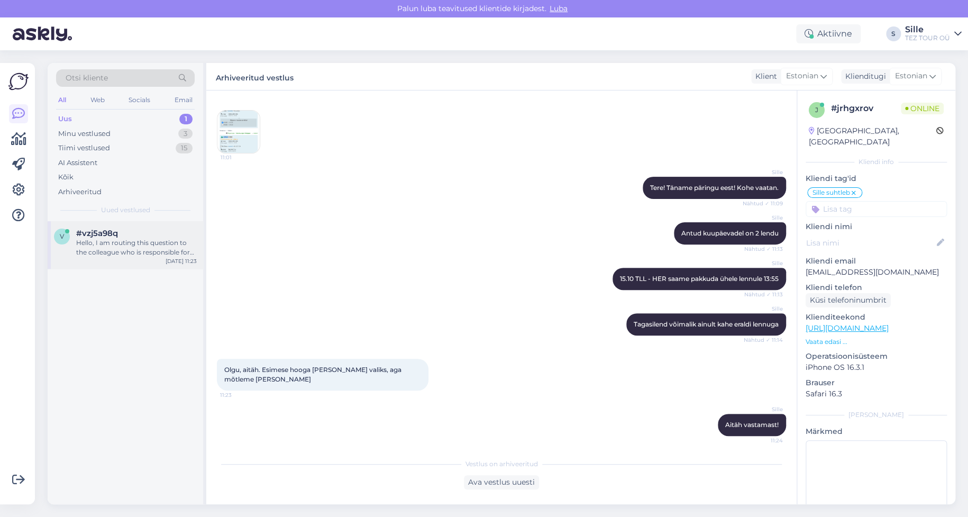
click at [109, 243] on div "Hello, I am routing this question to the colleague who is responsible for this …" at bounding box center [136, 247] width 121 height 19
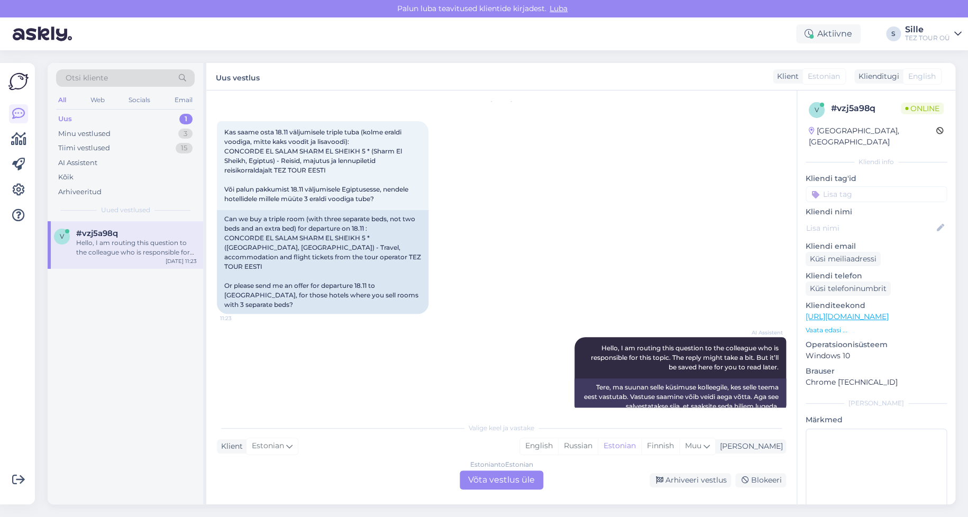
click at [499, 476] on div "Estonian to Estonian Võta vestlus üle" at bounding box center [502, 479] width 84 height 19
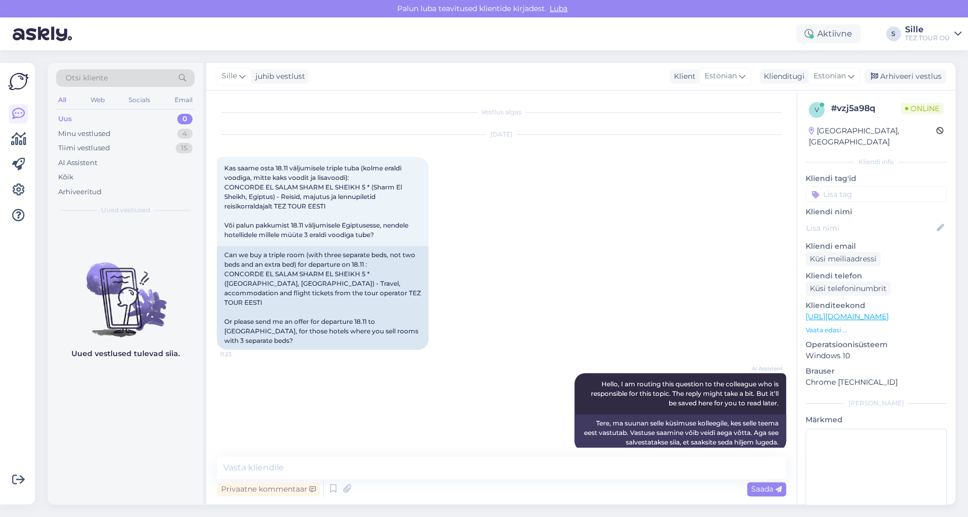
click at [829, 186] on input at bounding box center [876, 194] width 141 height 16
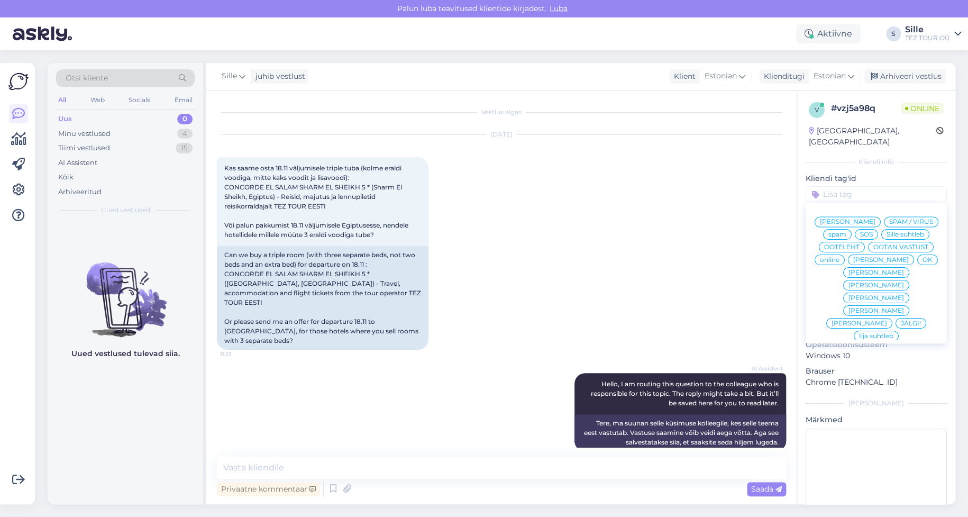
click at [887, 233] on span "Sille suhtleb" at bounding box center [906, 234] width 38 height 6
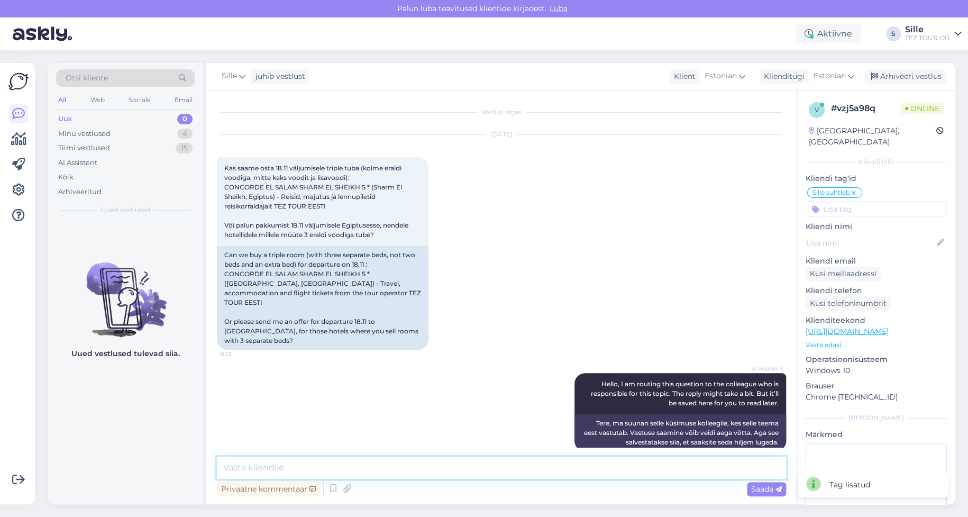
drag, startPoint x: 284, startPoint y: 467, endPoint x: 298, endPoint y: 470, distance: 14.5
click at [292, 470] on textarea at bounding box center [501, 468] width 569 height 22
type textarea "Tere! Hea meelega broneerin Teile soovitud 3 eraldi voodiga toa."
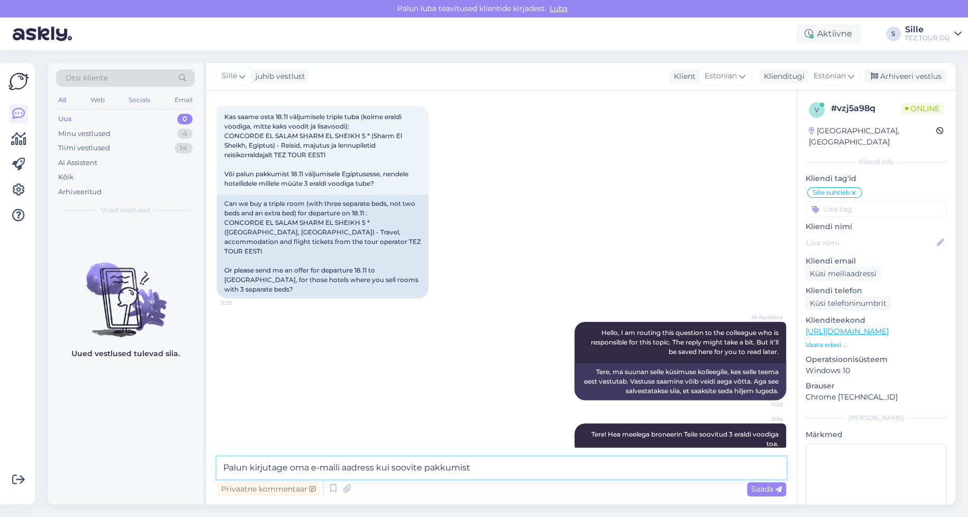
type textarea "Palun kirjutage oma e-maili aadress kui soovite pakkumist"
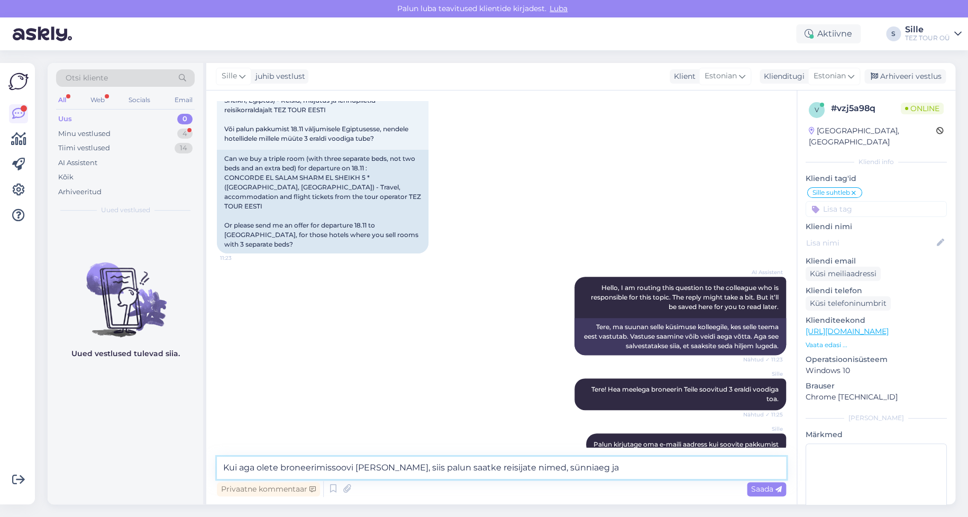
scroll to position [142, 0]
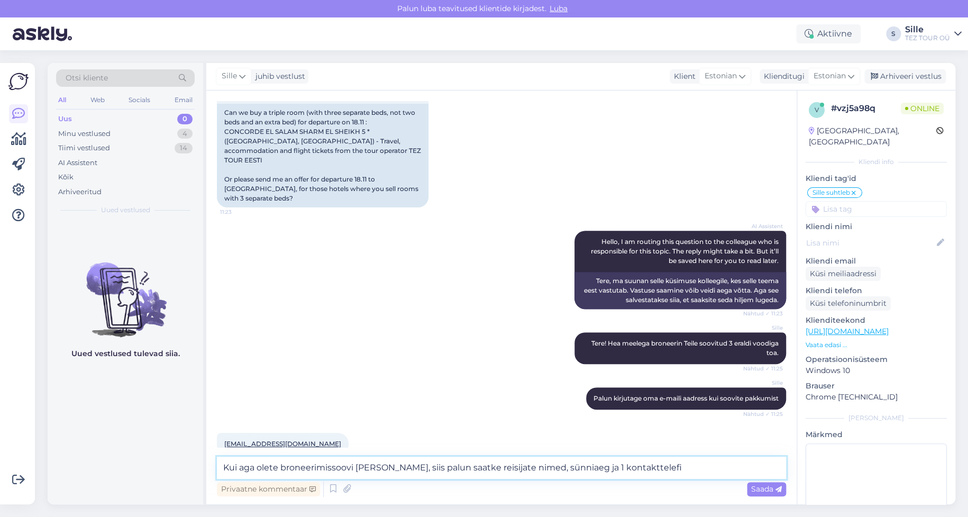
type textarea "Kui aga olete broneerimissoovi [PERSON_NAME], siis palun saatke reisijate nimed…"
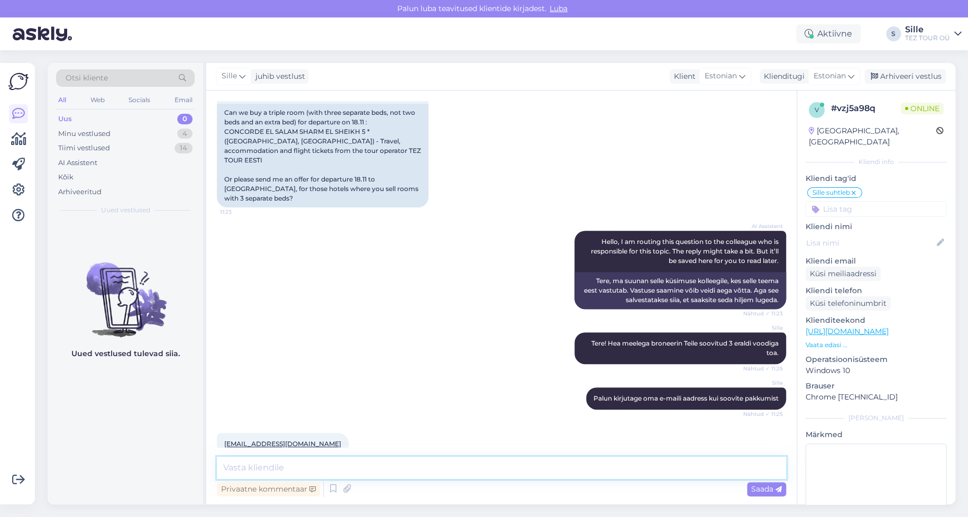
scroll to position [197, 0]
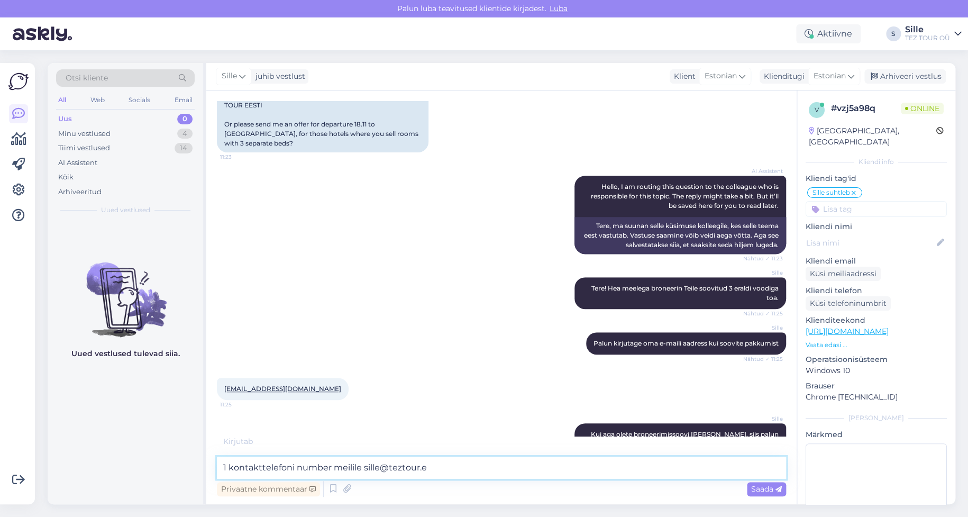
type textarea "1 kontakttelefoni number meilile [EMAIL_ADDRESS][DOMAIN_NAME]"
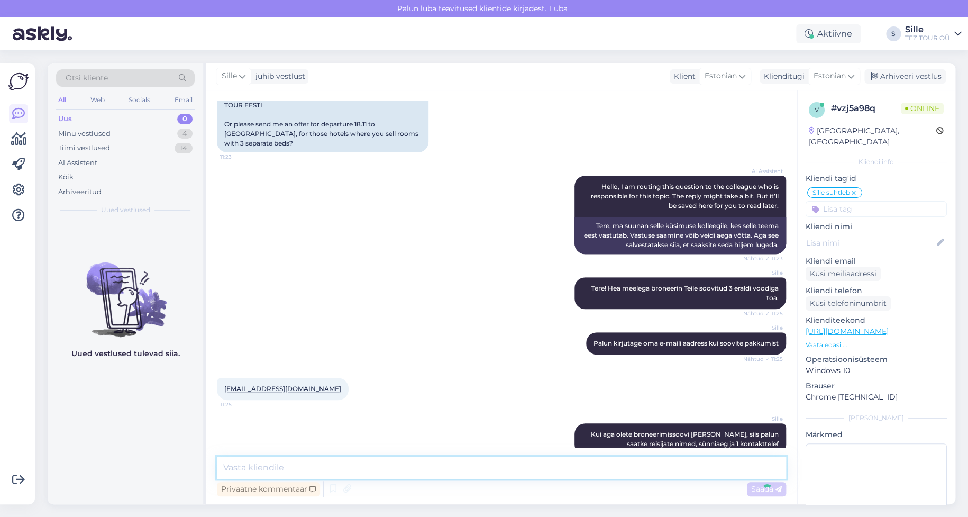
scroll to position [243, 0]
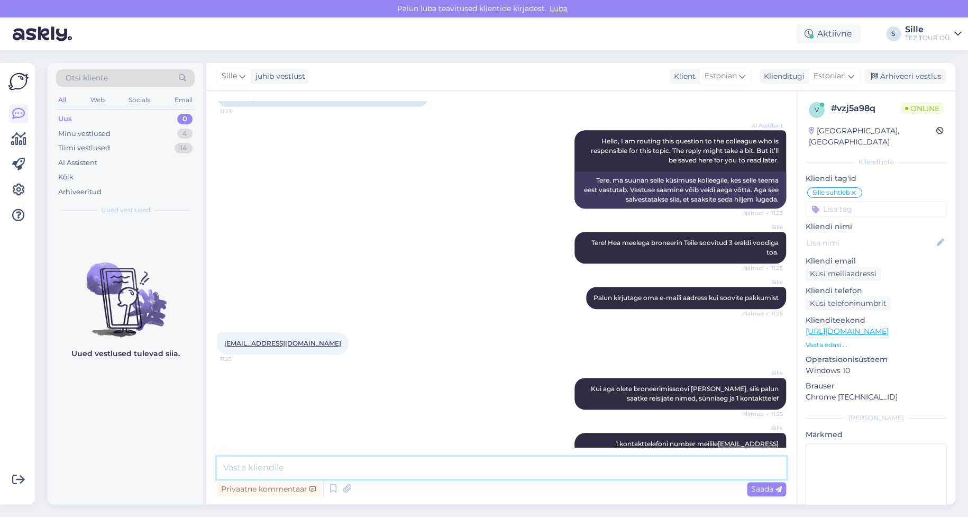
click at [283, 468] on textarea at bounding box center [501, 468] width 569 height 22
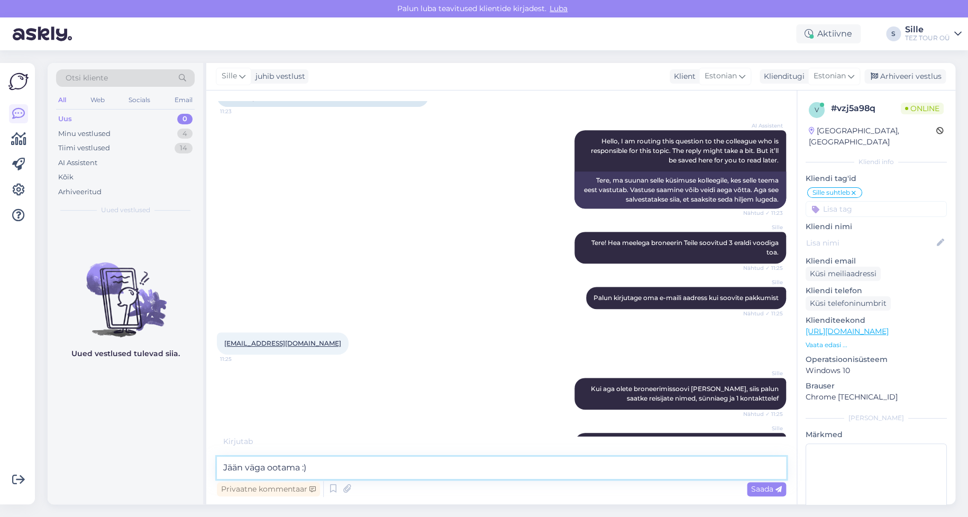
type textarea "Jään väga ootama :)"
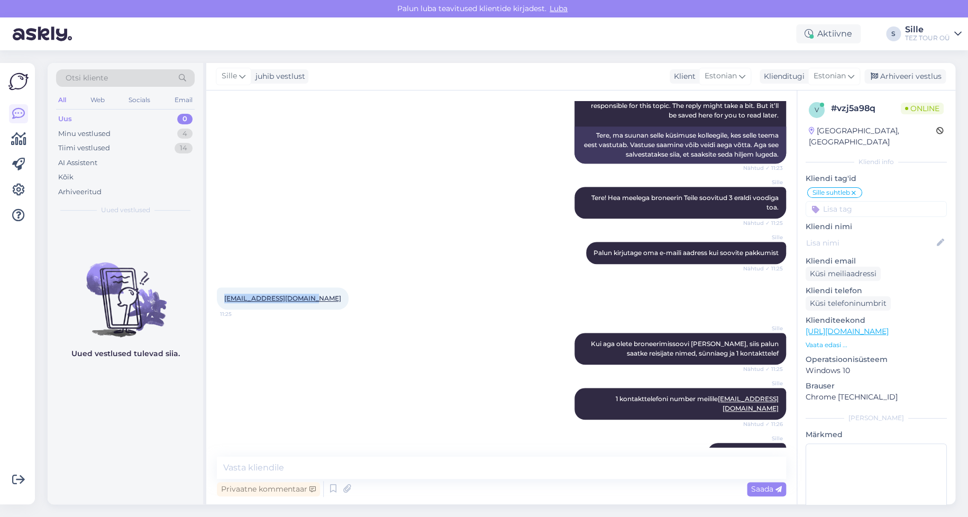
drag, startPoint x: 314, startPoint y: 282, endPoint x: 222, endPoint y: 285, distance: 92.1
click at [222, 287] on div "[EMAIL_ADDRESS][DOMAIN_NAME] 11:25" at bounding box center [283, 298] width 132 height 22
copy link "[EMAIL_ADDRESS][DOMAIN_NAME]"
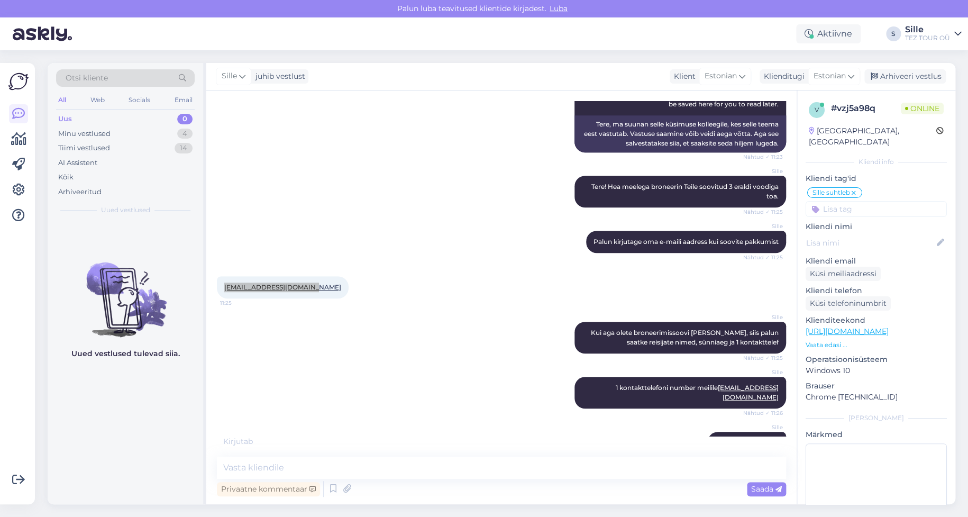
scroll to position [362, 0]
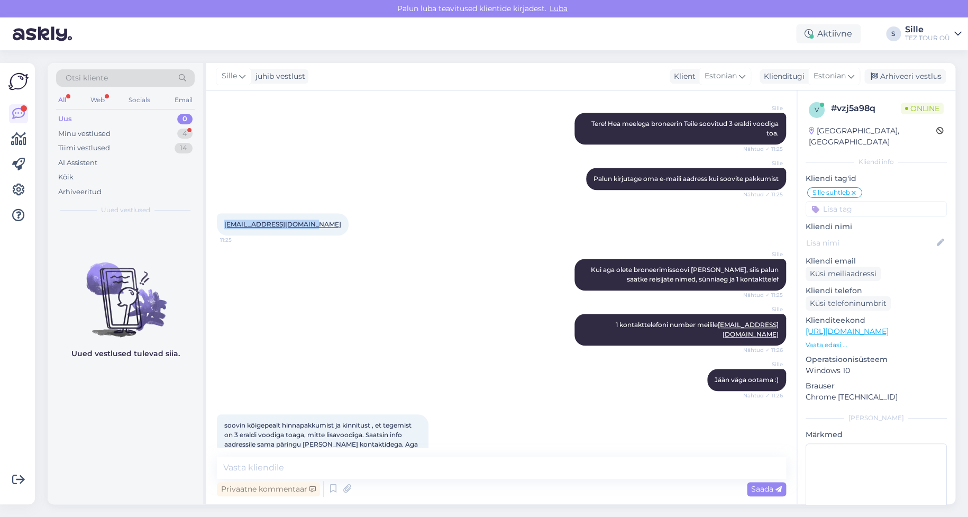
click at [93, 124] on div "Uus 0" at bounding box center [125, 119] width 139 height 15
click at [99, 132] on div "Minu vestlused" at bounding box center [84, 134] width 52 height 11
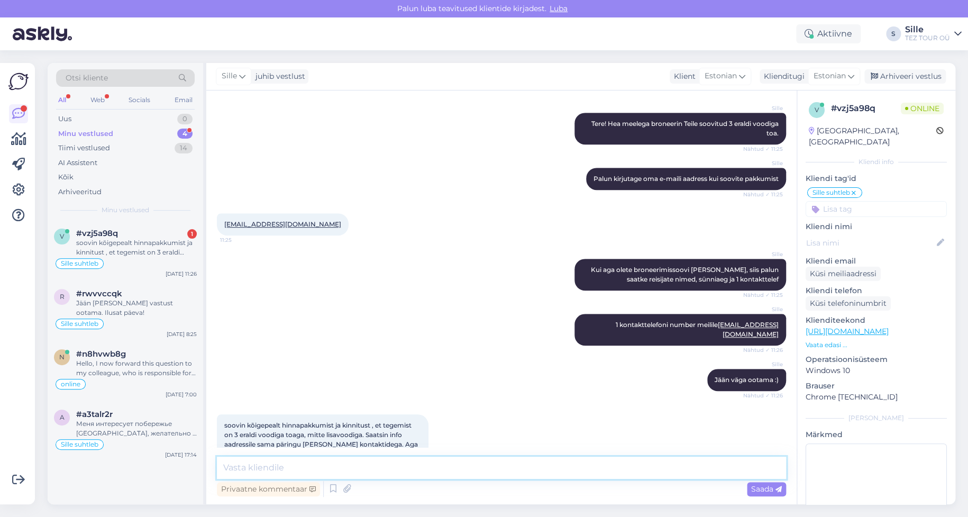
click at [274, 465] on textarea at bounding box center [501, 468] width 569 height 22
click at [225, 357] on div "Sille Jään väga ootama :) Nähtud ✓ 11:26" at bounding box center [501, 380] width 569 height 46
click at [129, 232] on div "#vzj5a98q 1" at bounding box center [136, 234] width 121 height 10
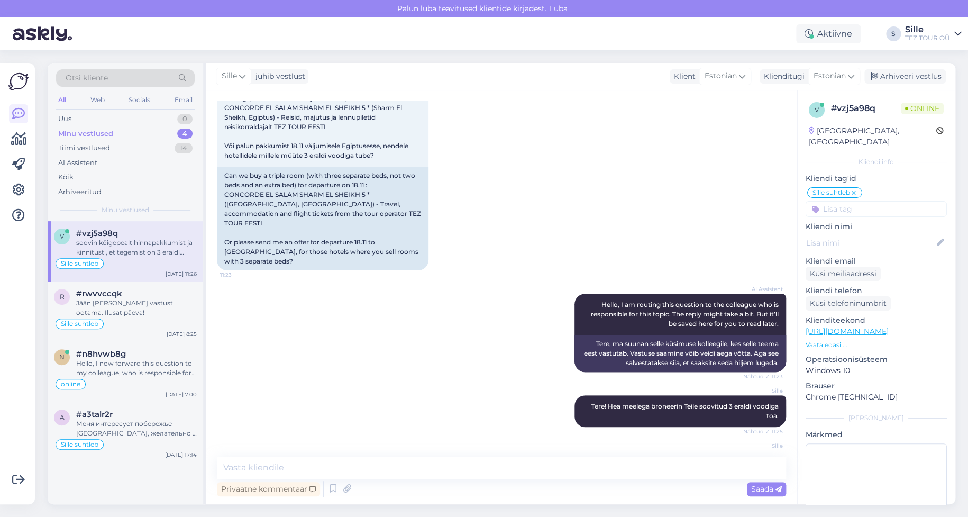
scroll to position [0, 0]
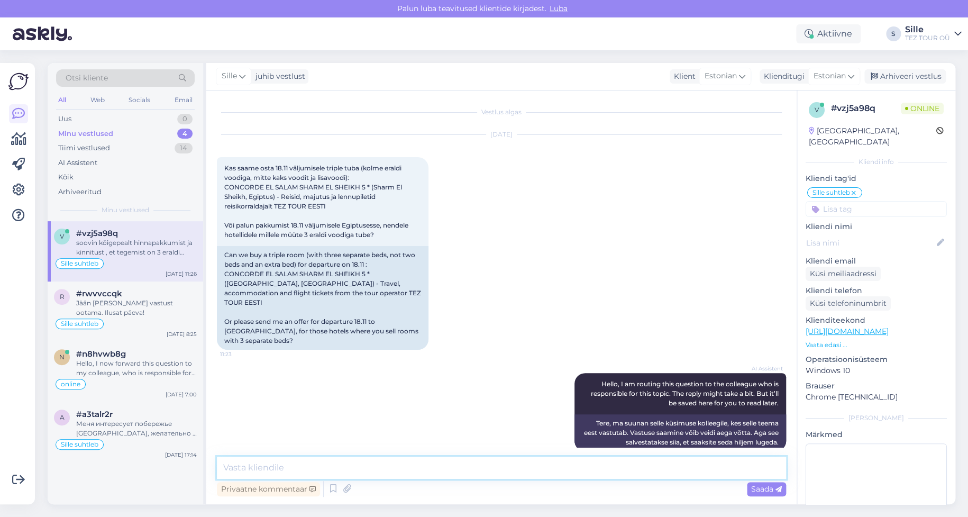
click at [301, 469] on textarea at bounding box center [501, 468] width 569 height 22
type textarea "Kas kõik reisijad täiskasvanud"
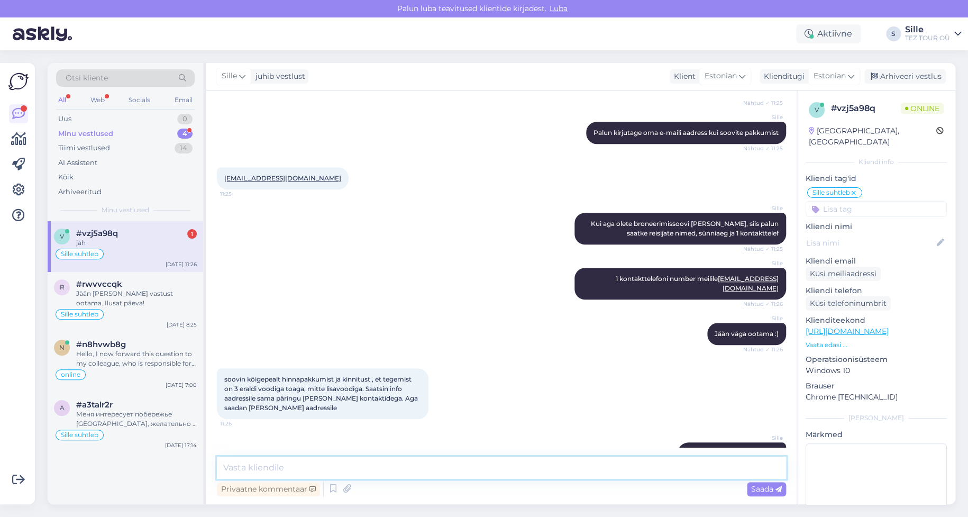
scroll to position [454, 0]
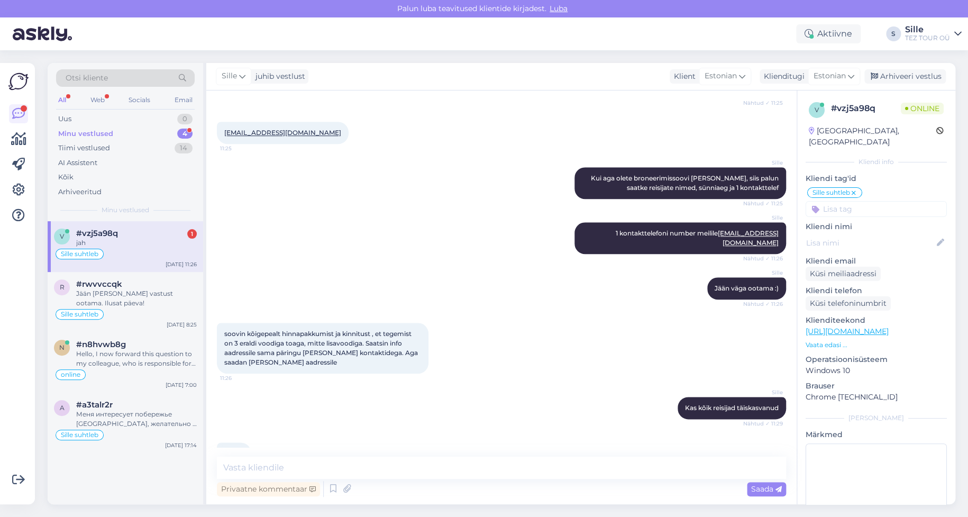
click at [107, 239] on div "jah" at bounding box center [136, 243] width 121 height 10
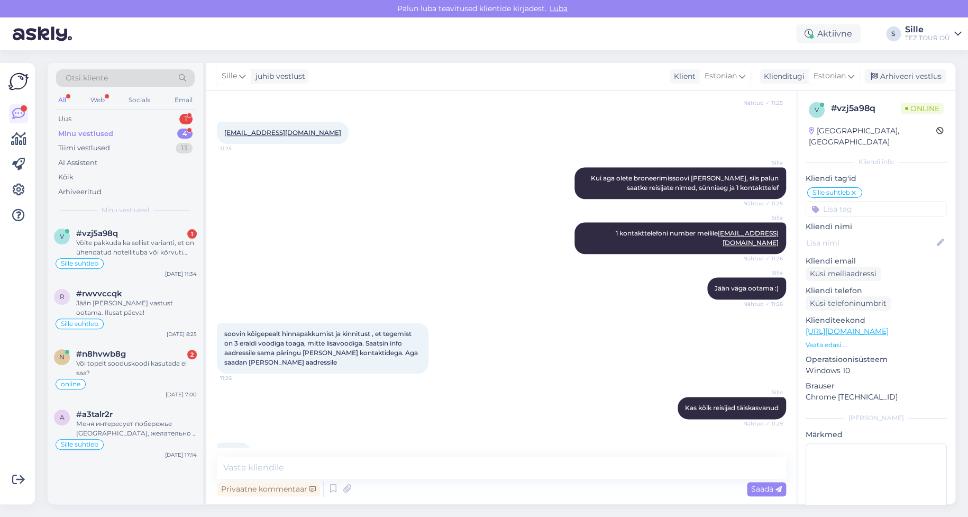
scroll to position [508, 0]
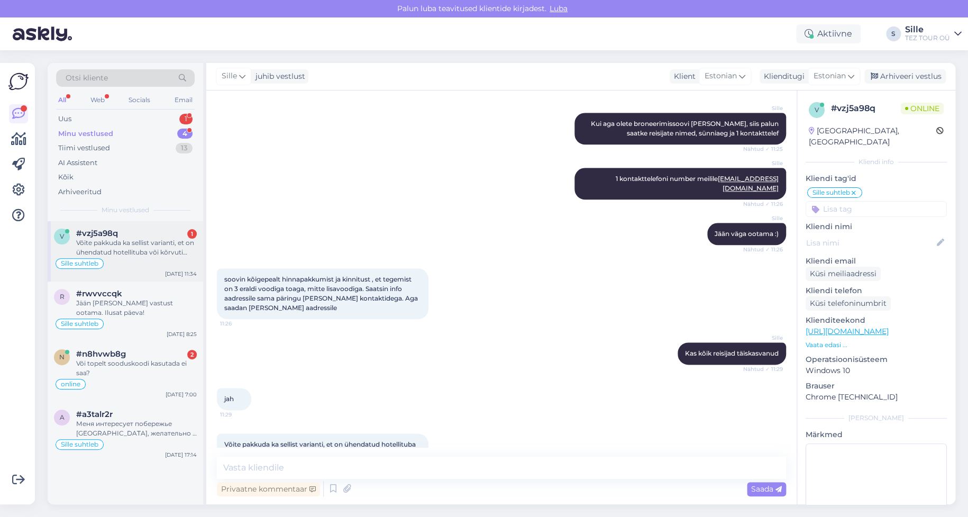
click at [131, 243] on div "Võite pakkuda ka sellist varianti, et on ühendatud hotellituba või kõrvuti toad…" at bounding box center [136, 247] width 121 height 19
click at [156, 369] on div "Või topelt sooduskoodi kasutada ei saa?" at bounding box center [136, 368] width 121 height 19
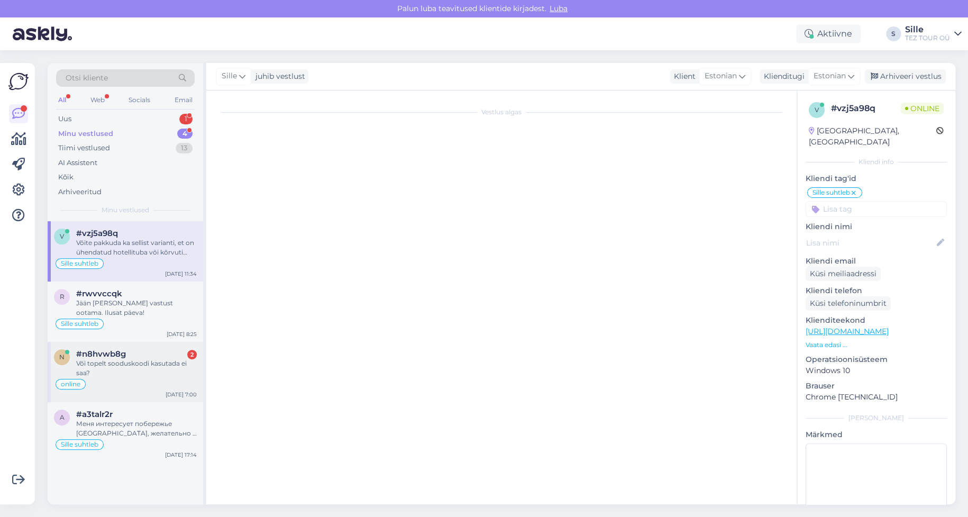
scroll to position [2, 0]
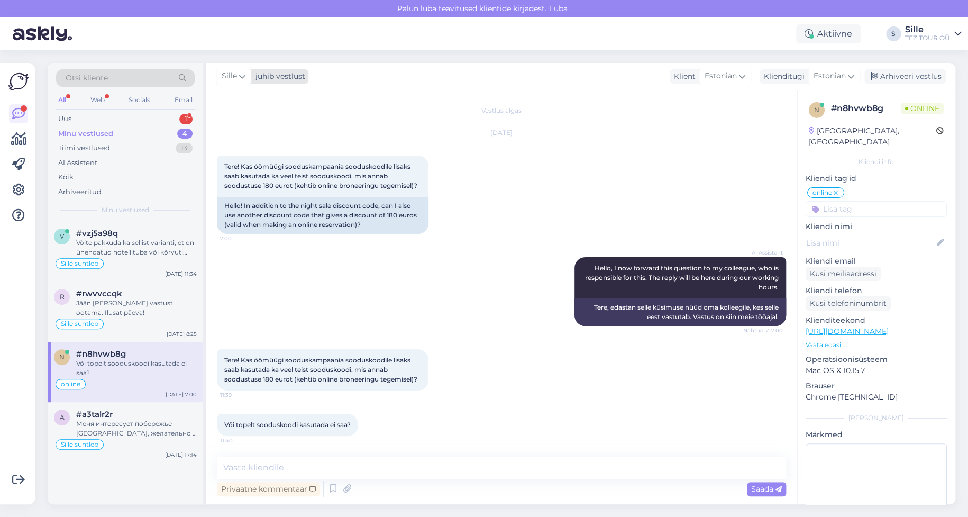
click at [241, 72] on icon at bounding box center [242, 76] width 6 height 12
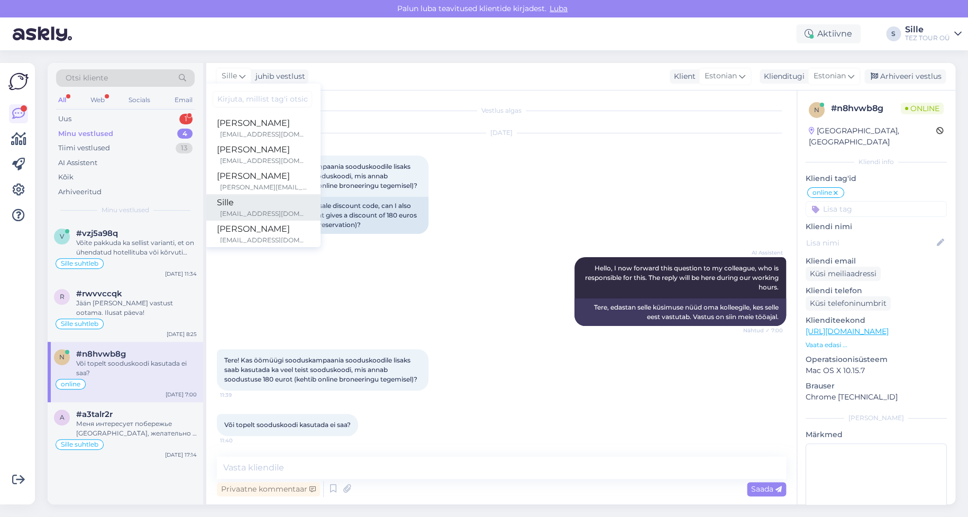
scroll to position [106, 0]
click at [240, 178] on div "Marika" at bounding box center [262, 176] width 91 height 13
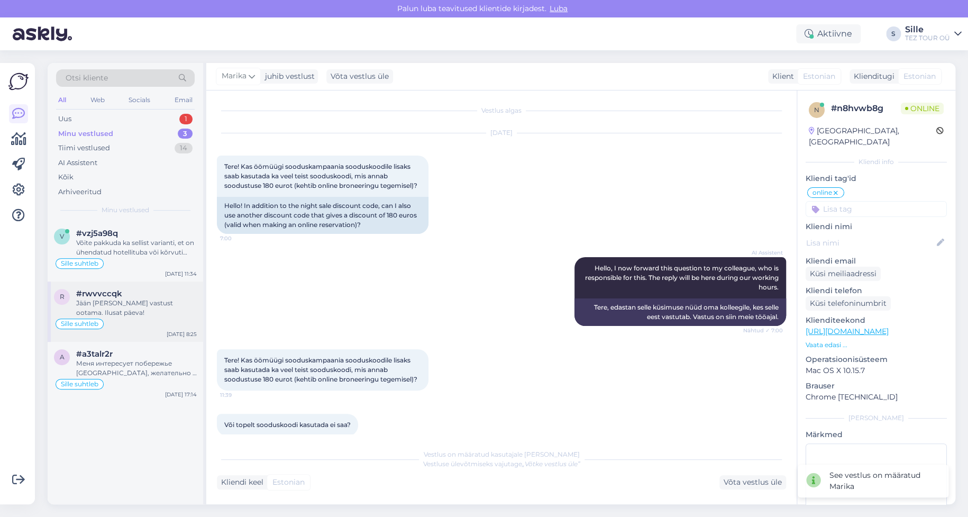
click at [112, 306] on div "Jään [PERSON_NAME] vastust ootama. Ilusat päeva!" at bounding box center [136, 307] width 121 height 19
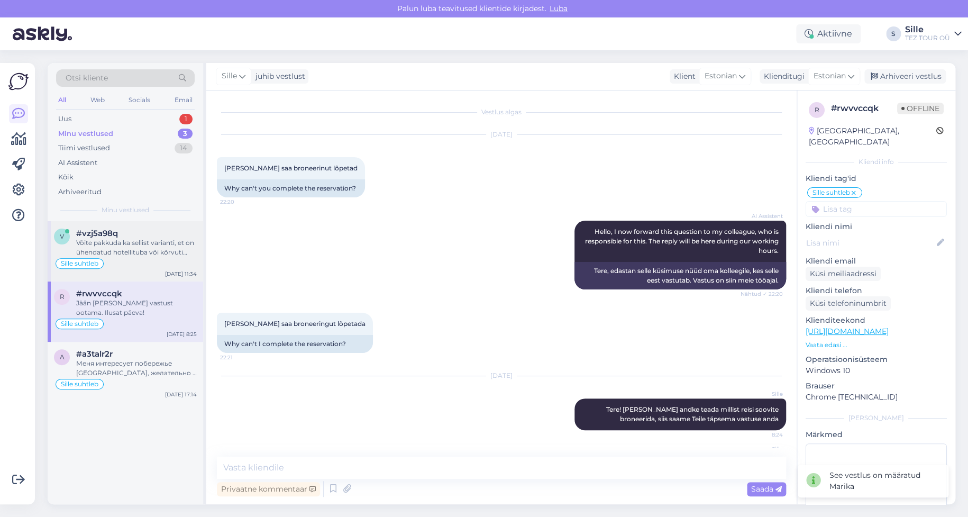
scroll to position [104, 0]
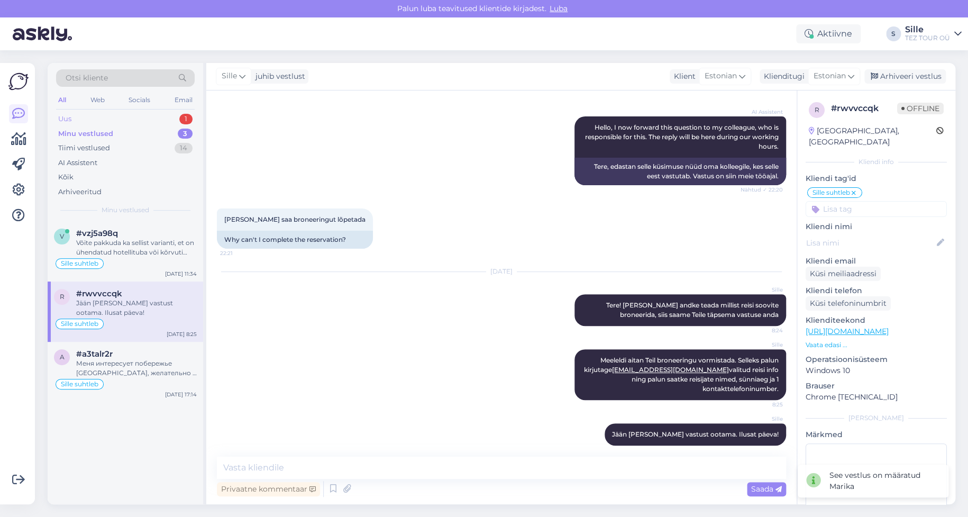
click at [108, 118] on div "Uus 1" at bounding box center [125, 119] width 139 height 15
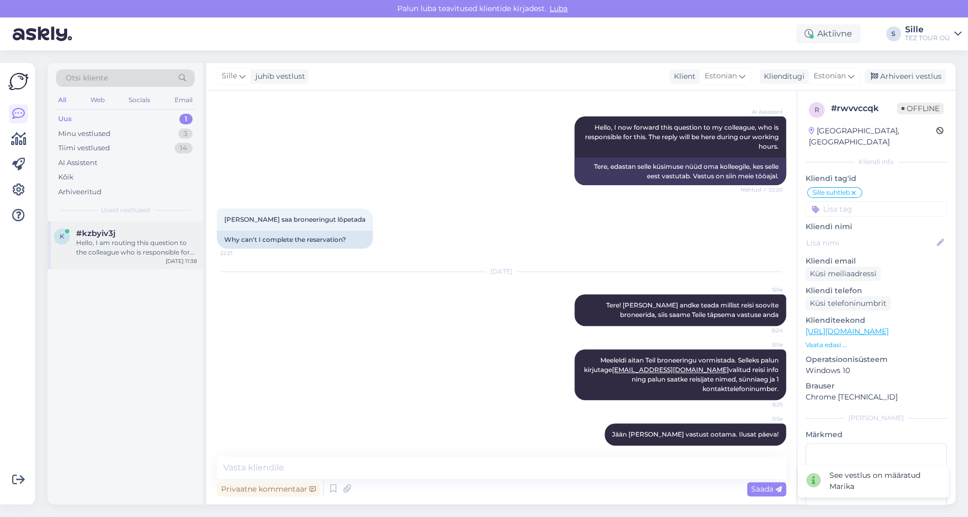
click at [138, 238] on div "Hello, I am routing this question to the colleague who is responsible for this …" at bounding box center [136, 247] width 121 height 19
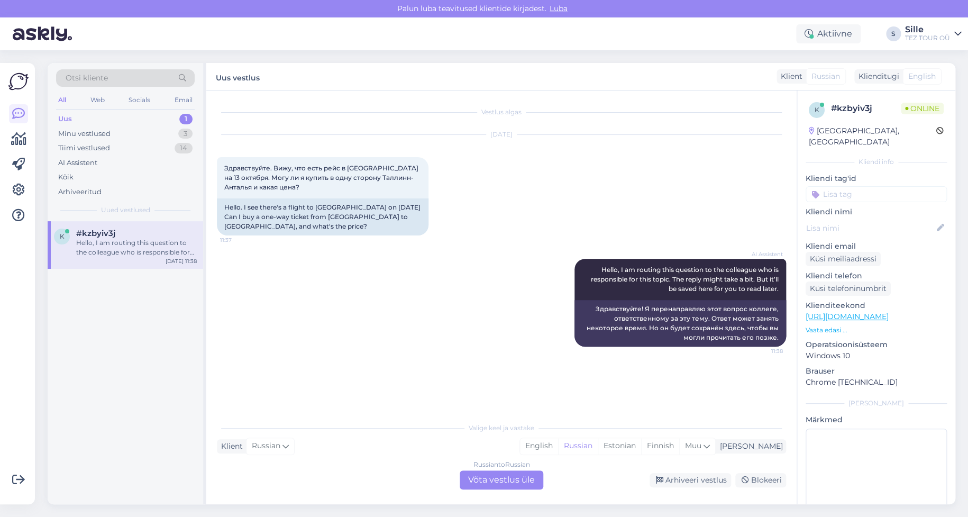
click at [505, 476] on div "Russian to Russian Võta vestlus üle" at bounding box center [502, 479] width 84 height 19
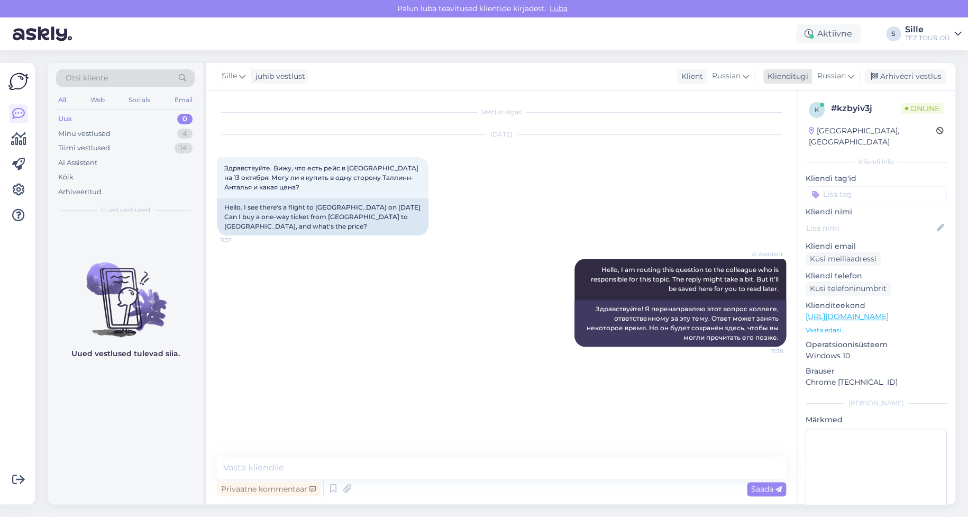
click at [837, 74] on span "Russian" at bounding box center [832, 76] width 29 height 12
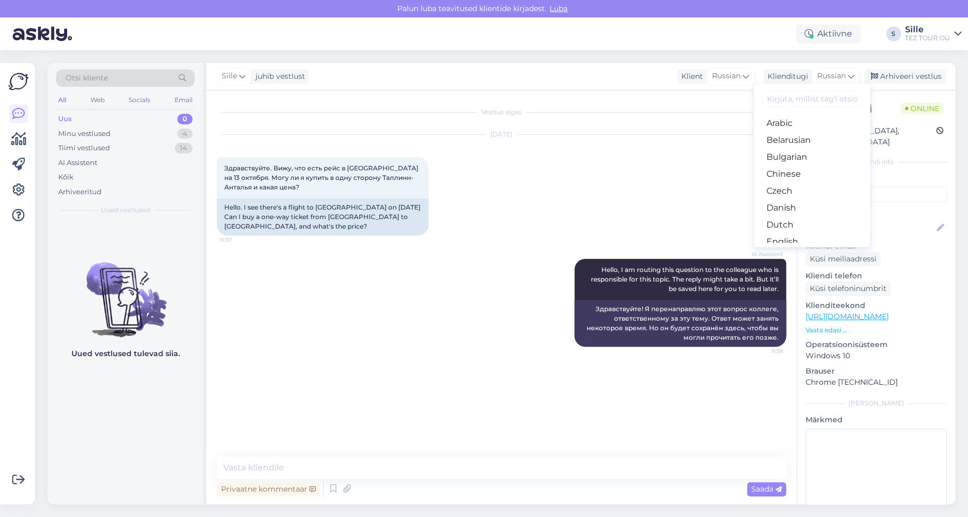
click at [788, 250] on link "Estonian" at bounding box center [812, 258] width 116 height 17
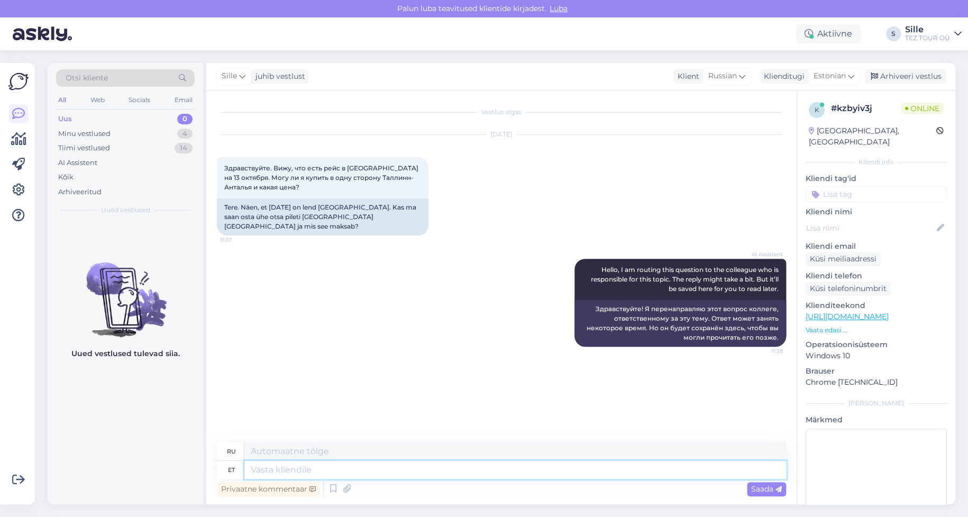
drag, startPoint x: 284, startPoint y: 467, endPoint x: 279, endPoint y: 458, distance: 9.7
click at [284, 466] on textarea at bounding box center [515, 470] width 542 height 18
type textarea "Tere!"
type textarea "Привет!"
type textarea "Tere! Kohe"
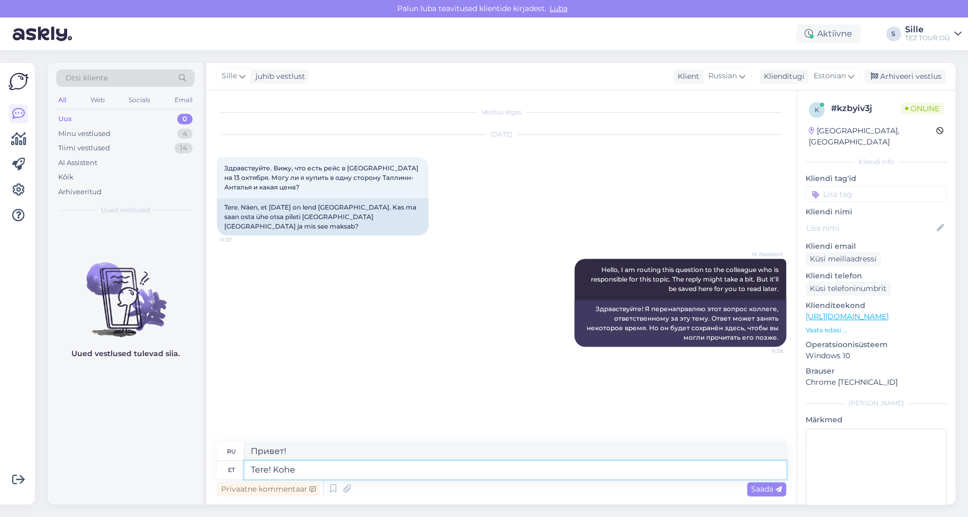
type textarea "Привет! Прямо сейчас."
type textarea "Tere! Kohe vaatan T"
type textarea "Привет! Я сейчас же проверю."
type textarea "Tere! Kohe vaatan Teile hi"
type textarea "Здравствуйте! Я сейчас же проверю, как вы."
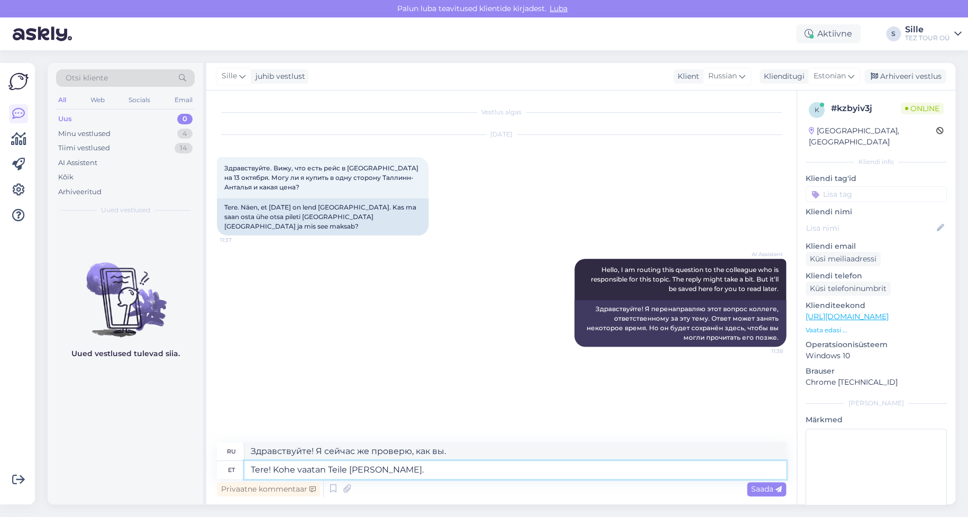
type textarea "Tere! Kohe vaatan Teile [PERSON_NAME]. B"
type textarea "Здравствуйте! Я сейчас же проверю для вас цену."
type textarea "Tere! Kohe vaatan Teile [PERSON_NAME]. Broneerimiseks p"
type textarea "Здравствуйте! Я сейчас же проверю для вас цену. Для бронирования"
type textarea "Tere! Kohe vaatan Teile [PERSON_NAME]. Broneerimiseks palun s"
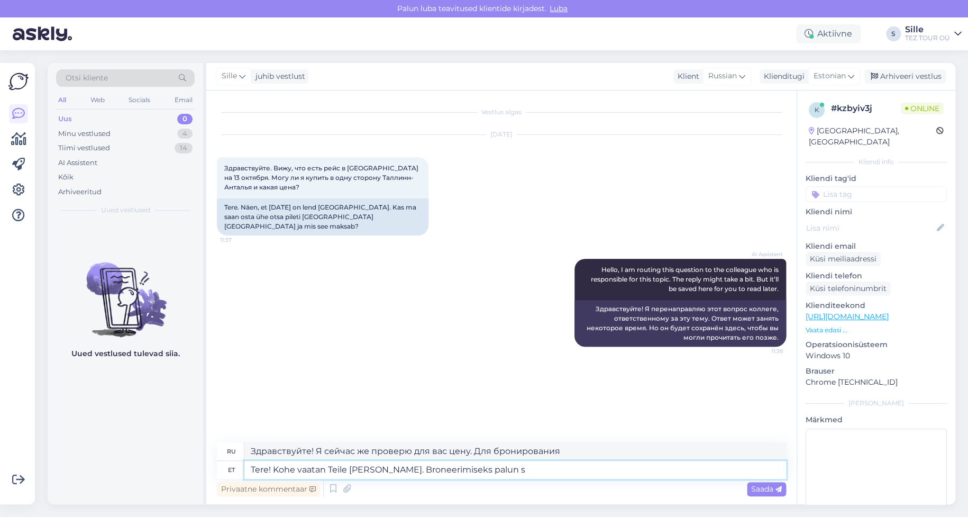
type textarea "Здравствуйте! Я сейчас же проверю цену. Чтобы забронировать, пожалуйста."
type textarea "Tere! Kohe vaatan Teile [PERSON_NAME]. Broneerimiseks palun saatke re"
type textarea "Здравствуйте! Я сейчас же проверю для вас цену. Чтобы забронировать, отправьте"
type textarea "Tere! Kohe vaatan Teile [PERSON_NAME]. Broneerimiseks palun saatke reisijate n"
type textarea "Здравствуйте! Я сейчас же проверю для вас цену. Для бронирования, пожалуйста, о…"
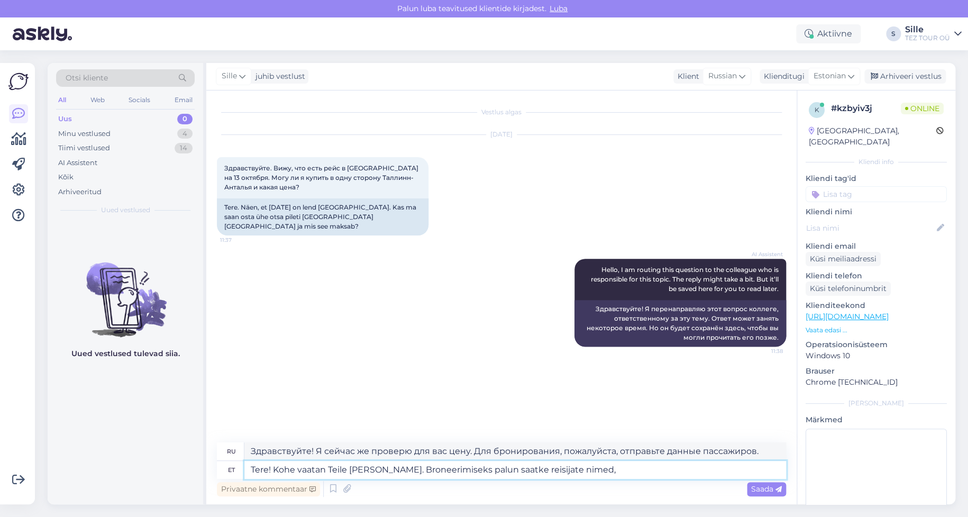
type textarea "Tere! Kohe vaatan Teile [PERSON_NAME]. Broneerimiseks palun saatke reisijate ni…"
type textarea "Здравствуйте! Я сейчас же проверю для вас цену. Чтобы забронировать, пожалуйста…"
type textarea "Tere! Kohe vaatan Teile [PERSON_NAME]. Broneerimiseks palun saatke reisijate ni…"
type textarea "Здравствуйте! Я сейчас же проверю для вас цену. Для бронирования, пожалуйста, о…"
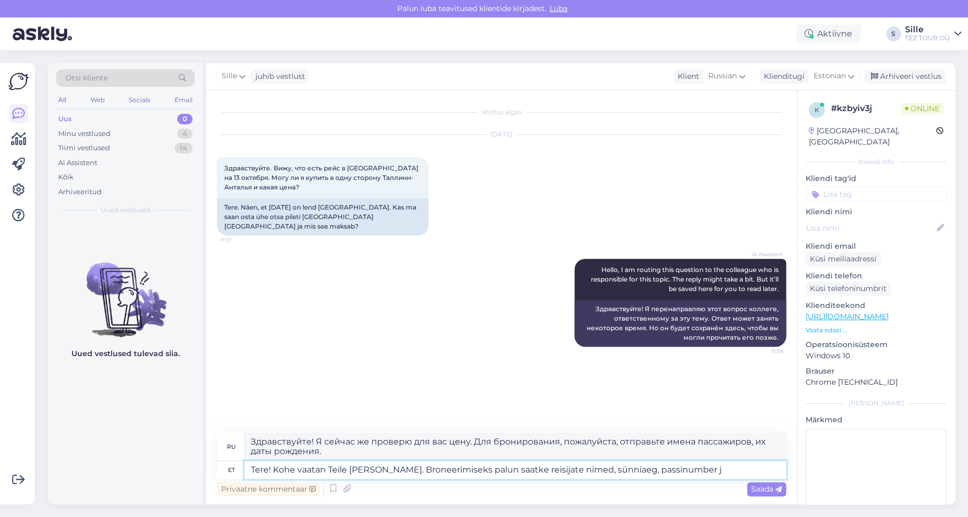
type textarea "Tere! Kohe vaatan Teile [PERSON_NAME]. Broneerimiseks palun saatke reisijate ni…"
type textarea "Здравствуйте! Я сейчас же проверю для вас цену. Для бронирования, пожалуйста, о…"
type textarea "Tere! Kohe vaatan Teile [PERSON_NAME]. Broneerimiseks palun saatke reisijate ni…"
type textarea "Здравствуйте! Я сейчас же проверю для вас цену. Для бронирования, пожалуйста, о…"
type textarea "Tere! Kohe vaatan Teile [PERSON_NAME]. Broneerimiseks palun saatke reisijate ni…"
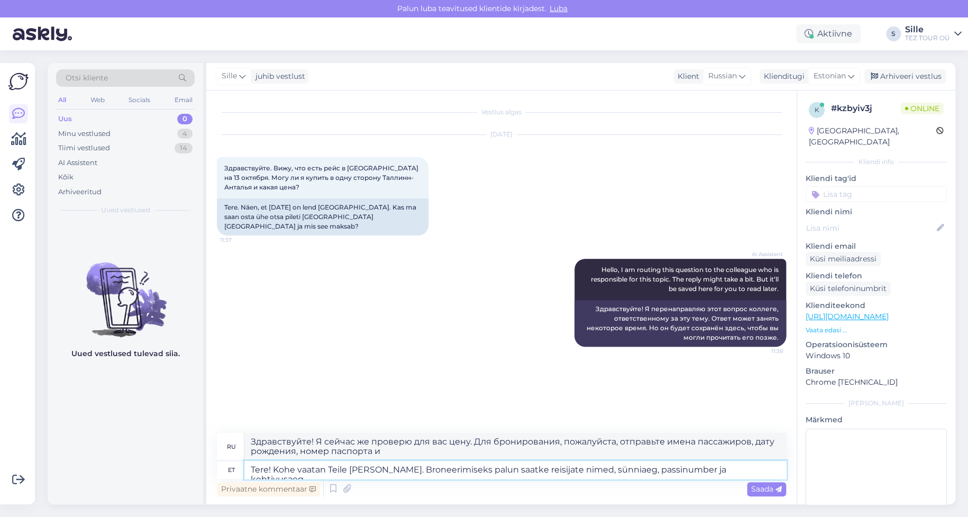
type textarea "Здравствуйте! Я сейчас же проверю для вас цену. Для бронирования, пожалуйста, о…"
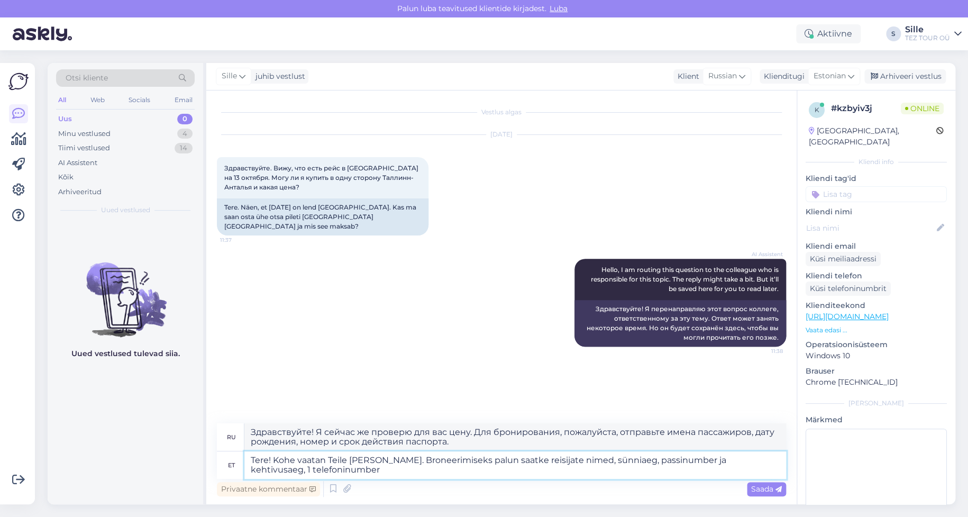
type textarea "Tere! Kohe vaatan Teile [PERSON_NAME]. Broneerimiseks palun saatke reisijate ni…"
type textarea "Здравствуйте! Я сейчас же проверю для вас цену. Для бронирования, пожалуйста, о…"
type textarea "Tere! Kohe vaatan Teile [PERSON_NAME]. Broneerimiseks palun saatke reisijate ni…"
type textarea "Здравствуйте! Я сейчас же проверю для вас цену. Для бронирования, пожалуйста, о…"
type textarea "Tere! Kohe vaatan Teile [PERSON_NAME]. Broneerimiseks palun saatke reisijate ni…"
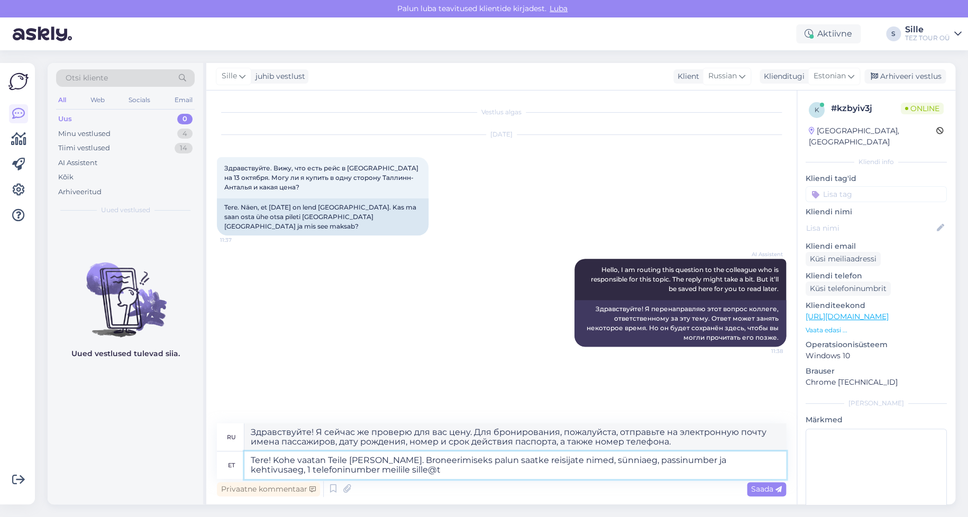
type textarea "Здравствуйте! Я сейчас же проверю для вас цену. Для бронирования, пожалуйста, о…"
type textarea "Tere! Kohe vaatan Teile [PERSON_NAME]. Broneerimiseks palun saatke reisijate ni…"
type textarea "Здравствуйте! Я сейчас же проверю для вас цену. Для бронирования, пожалуйста, о…"
type textarea "Tere! Kohe vaatan Teile [PERSON_NAME]. Broneerimiseks palun saatke reisijate ni…"
click at [765, 488] on span "Saada" at bounding box center [766, 489] width 31 height 10
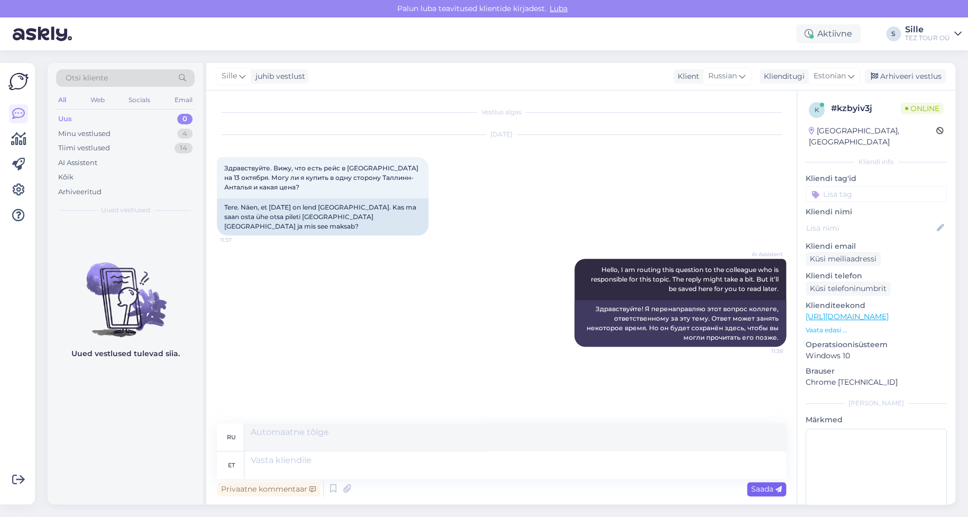
scroll to position [26, 0]
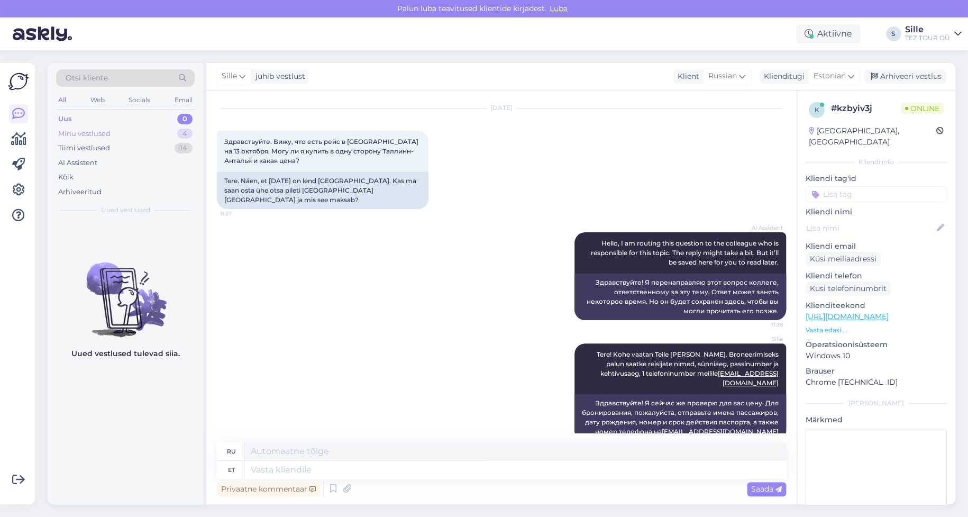
click at [108, 129] on div "Minu vestlused" at bounding box center [84, 134] width 52 height 11
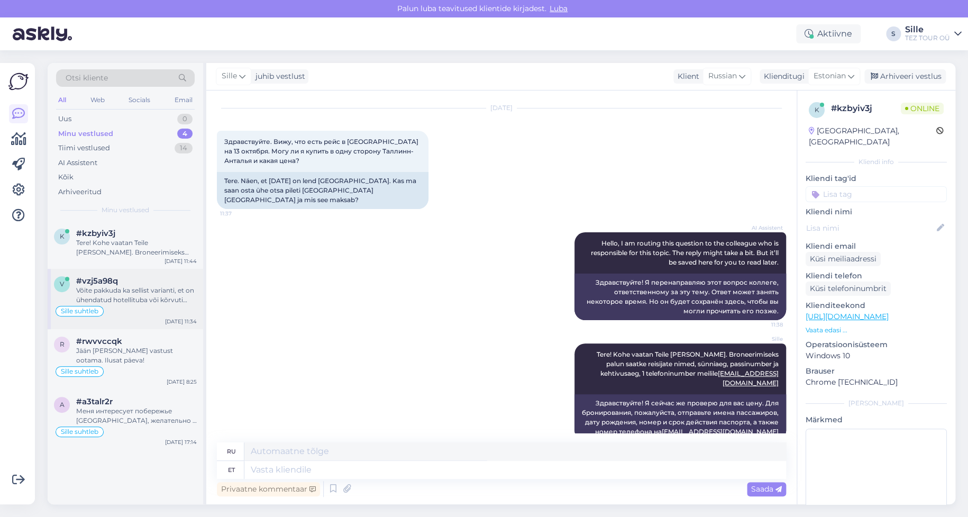
click at [118, 283] on div "#vzj5a98q" at bounding box center [136, 281] width 121 height 10
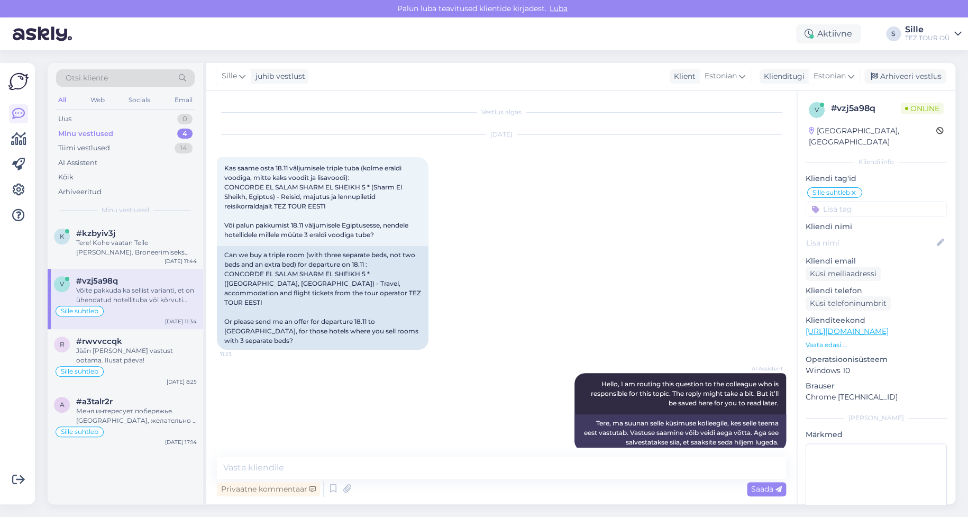
scroll to position [508, 0]
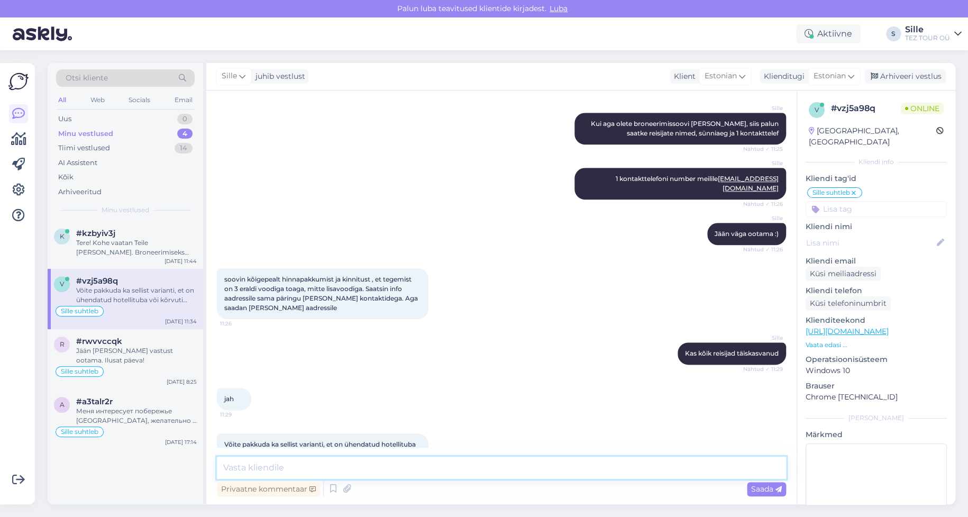
click at [270, 474] on textarea at bounding box center [501, 468] width 569 height 22
type textarea "[PERSON_NAME]. Kohe koostan [PERSON_NAME] pakkumise"
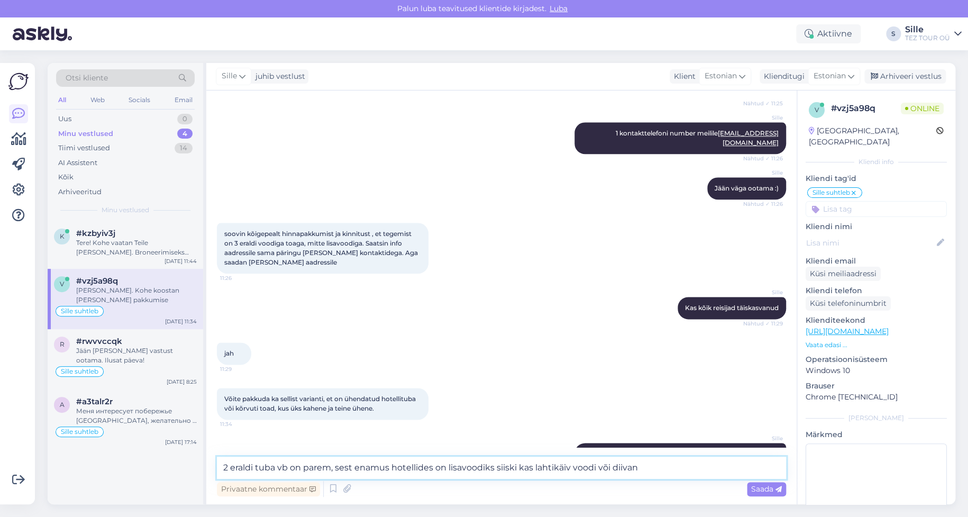
type textarea "2 eraldi tuba vb on parem, sest enamus hotellides on lisavoodiks siiski kas lah…"
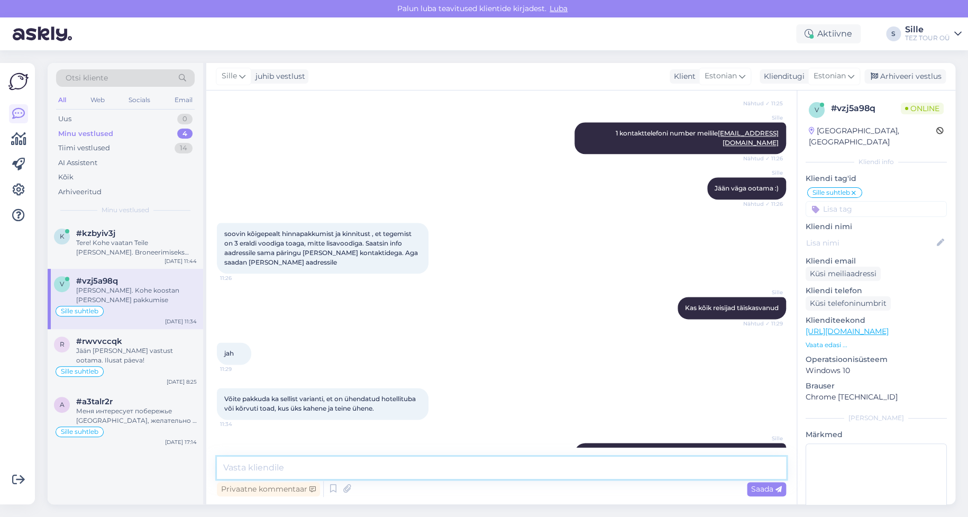
scroll to position [609, 0]
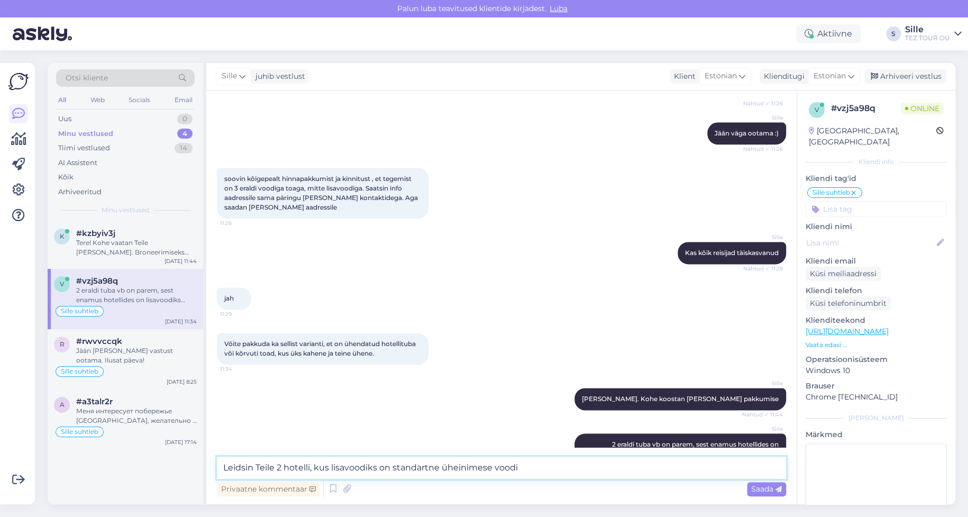
type textarea "Leidsin Teile 2 hotelli, kus lisavoodiks on standartne üheinimese voodi"
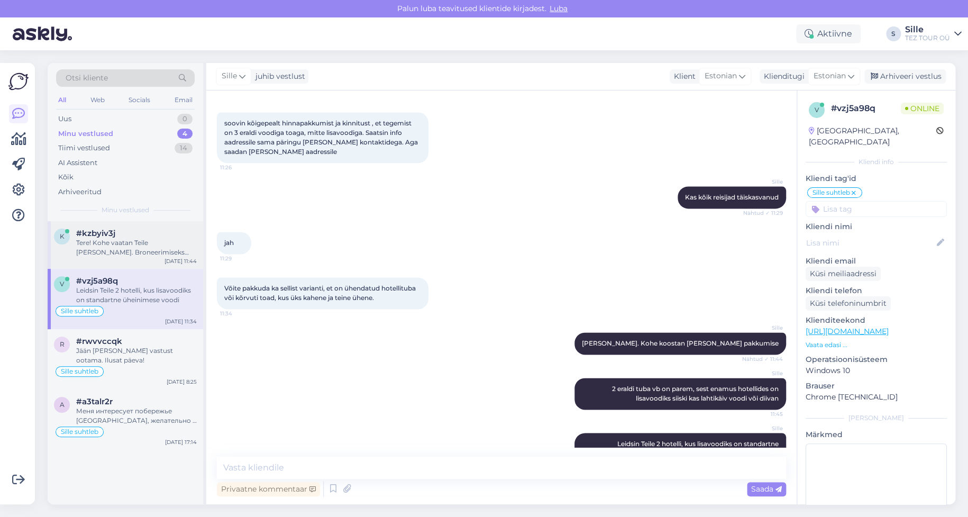
drag, startPoint x: 85, startPoint y: 244, endPoint x: 95, endPoint y: 252, distance: 13.1
click at [85, 243] on div "Tere! Kohe vaatan Teile [PERSON_NAME]. Broneerimiseks palun saatke reisijate ni…" at bounding box center [136, 247] width 121 height 19
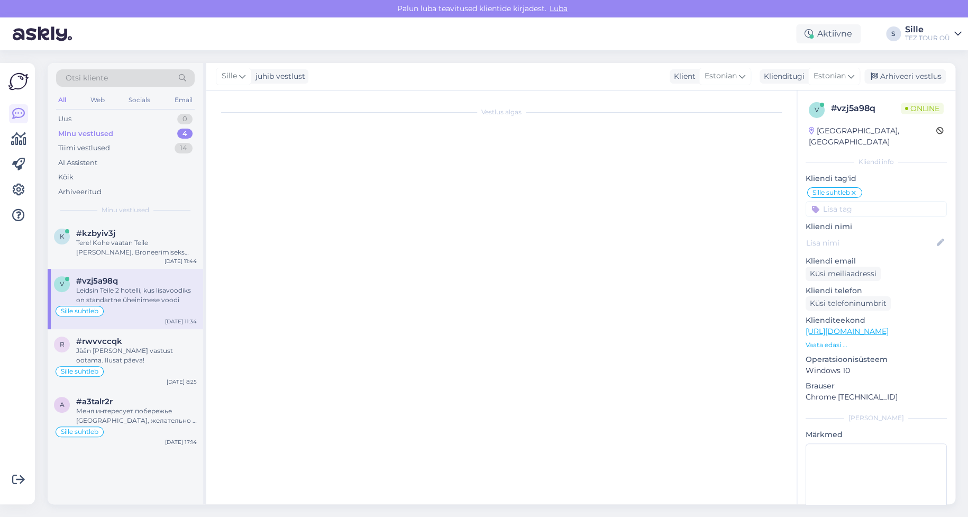
scroll to position [26, 0]
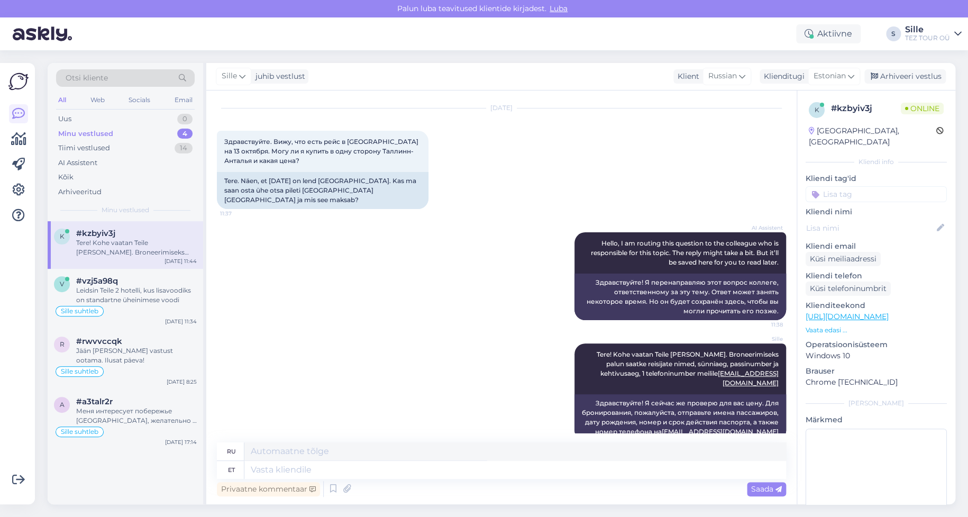
click at [829, 186] on input at bounding box center [876, 194] width 141 height 16
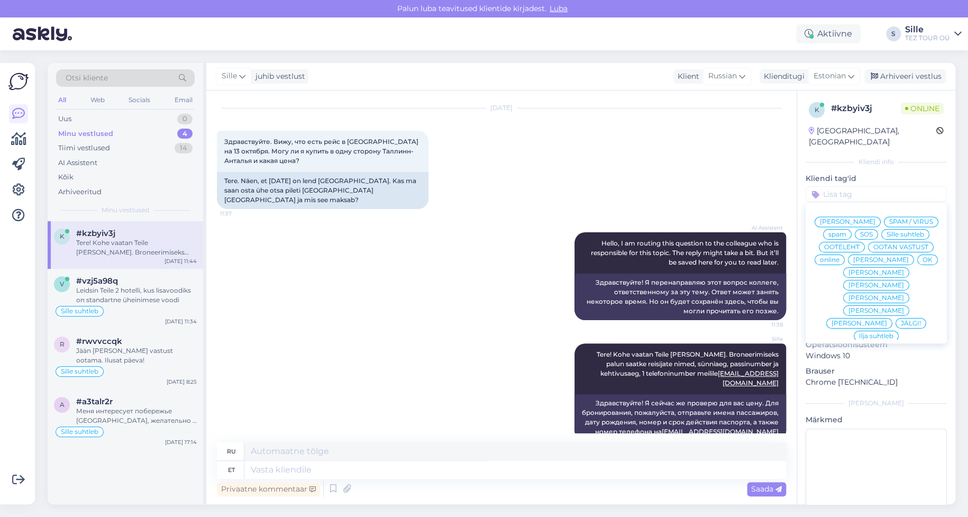
click at [887, 234] on span "Sille suhtleb" at bounding box center [906, 234] width 38 height 6
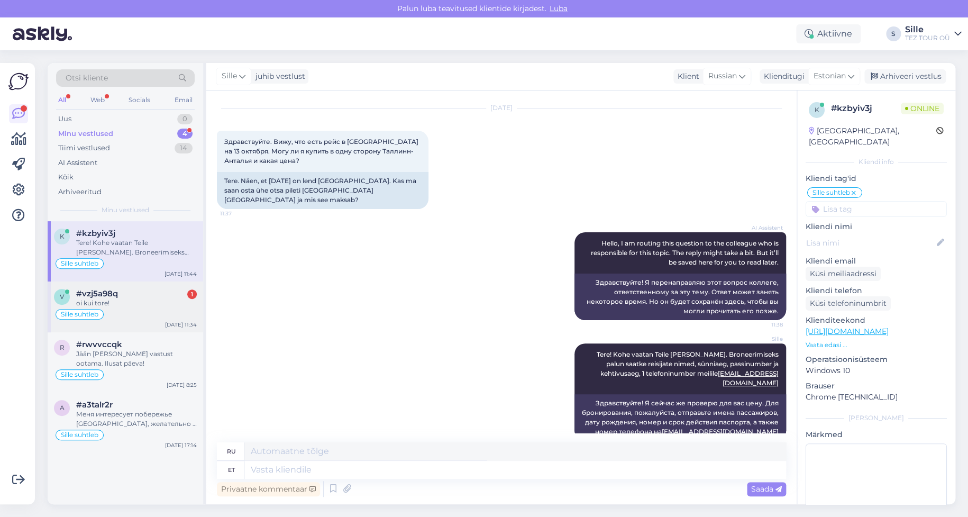
click at [132, 282] on div "v #vzj5a98q 1 oi kui tore! Sille suhtleb [DATE] 11:34" at bounding box center [126, 307] width 156 height 51
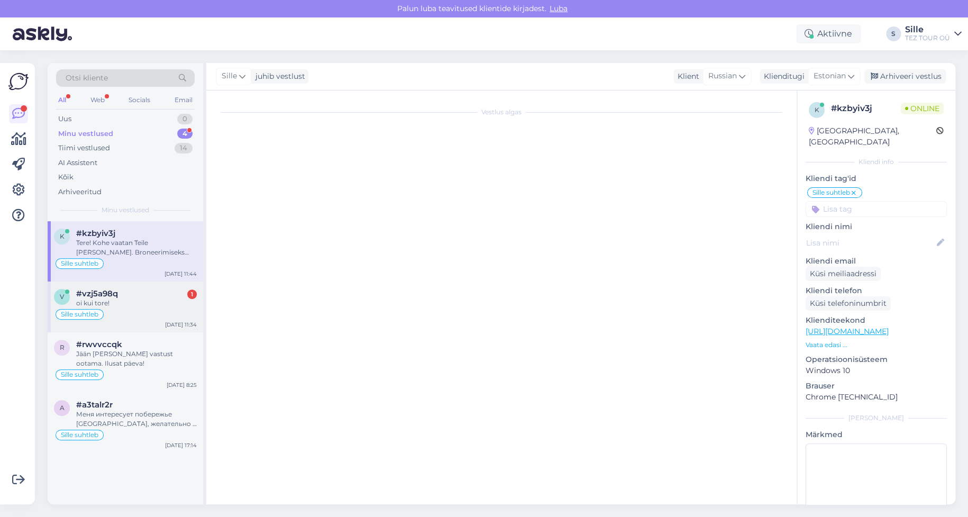
scroll to position [709, 0]
